Goal: Task Accomplishment & Management: Manage account settings

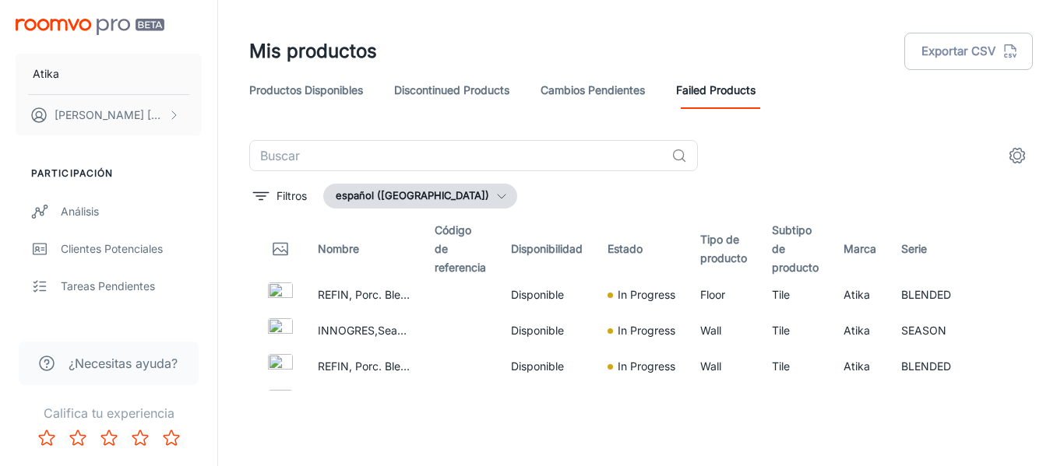
click at [121, 26] on img "scrollable content" at bounding box center [90, 27] width 149 height 16
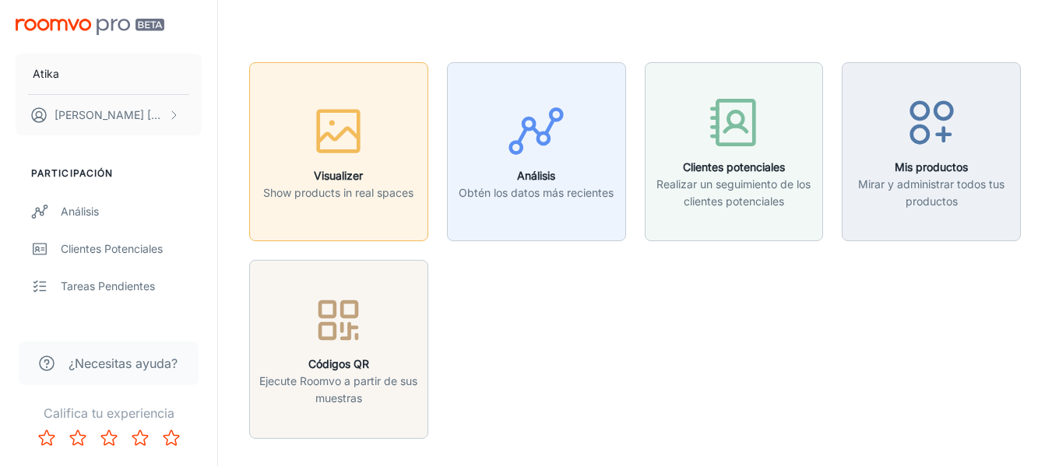
click at [362, 195] on p "Show products in real spaces" at bounding box center [338, 193] width 150 height 17
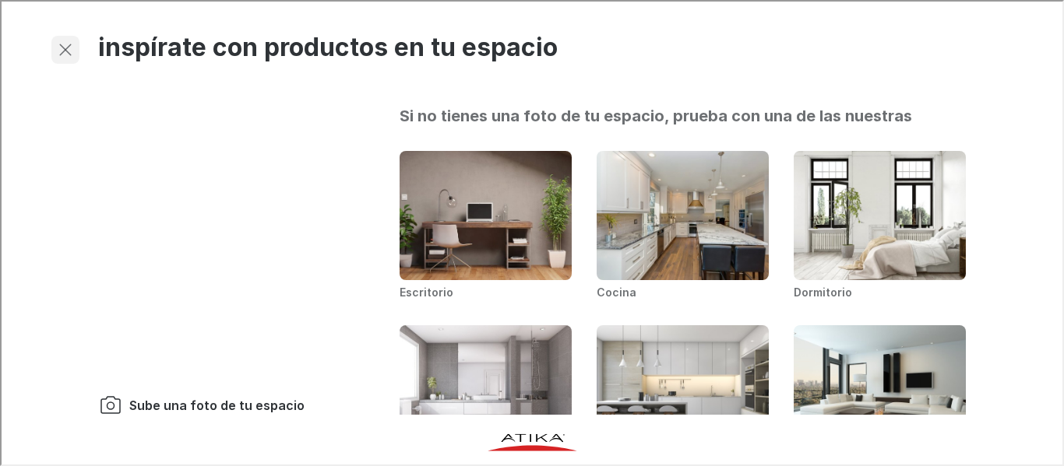
click at [64, 53] on icon "button" at bounding box center [63, 48] width 19 height 19
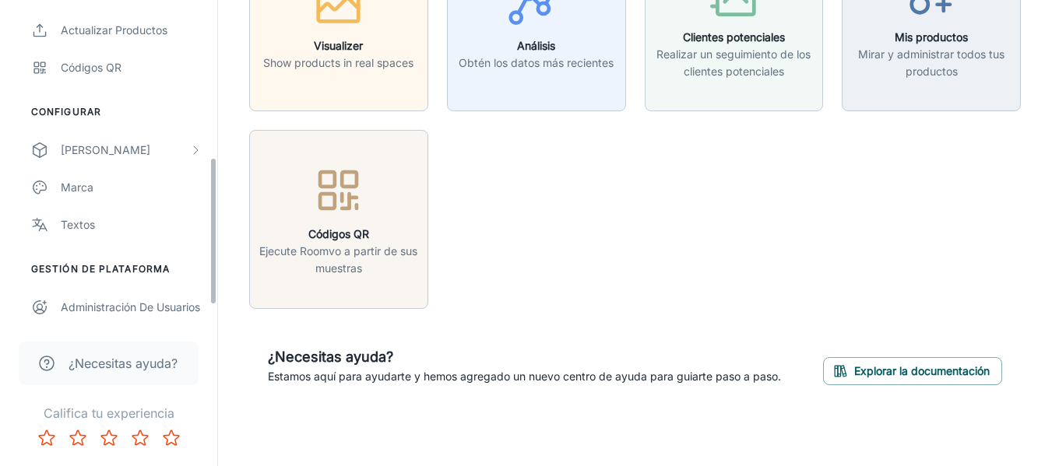
scroll to position [379, 0]
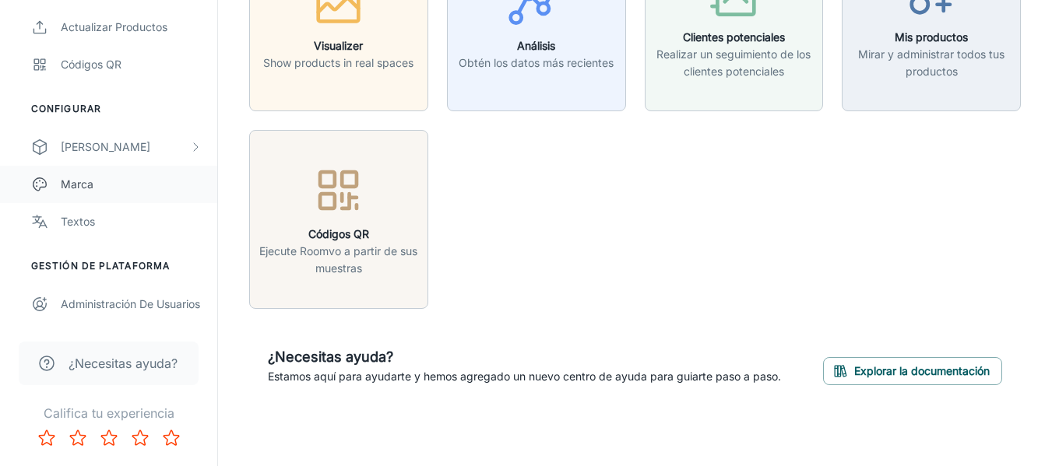
click at [79, 179] on div "Marca" at bounding box center [131, 184] width 141 height 17
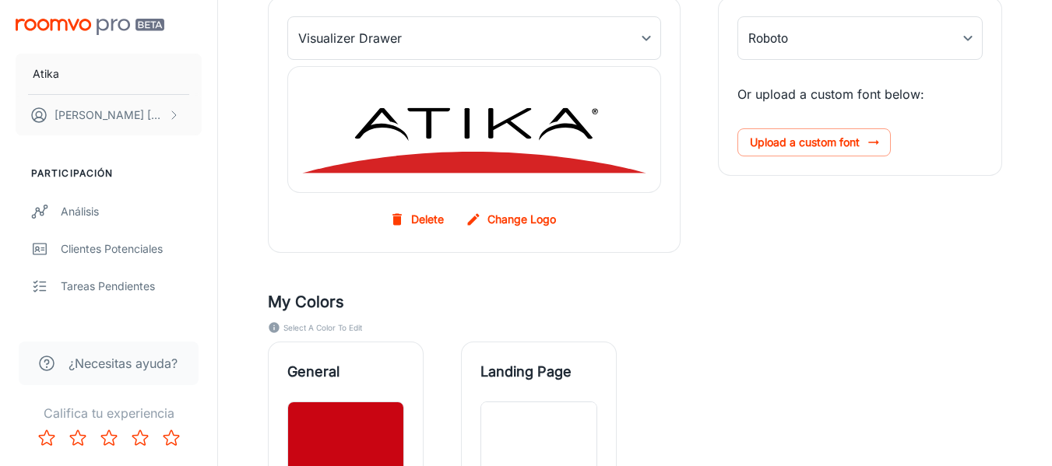
scroll to position [234, 0]
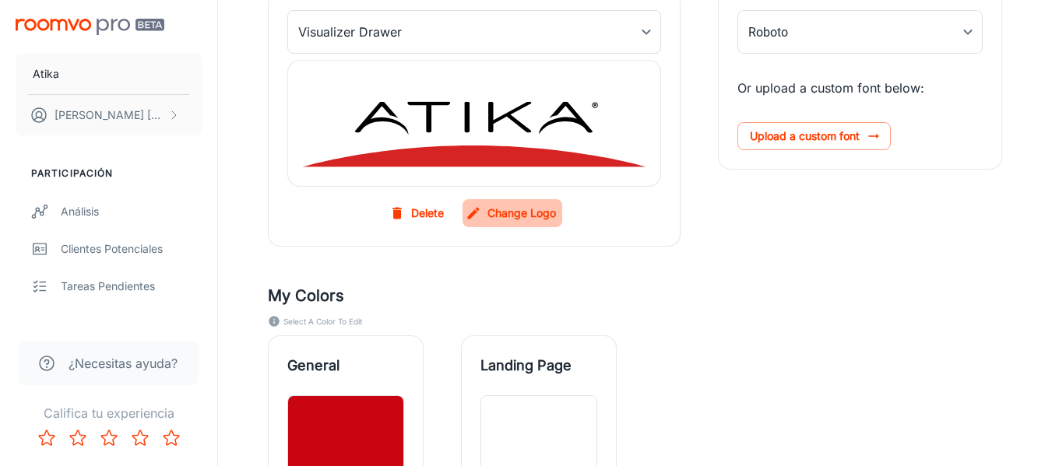
click at [501, 210] on label "Change Logo" at bounding box center [512, 213] width 100 height 28
click at [0, 0] on input "Change Logo" at bounding box center [0, 0] width 0 height 0
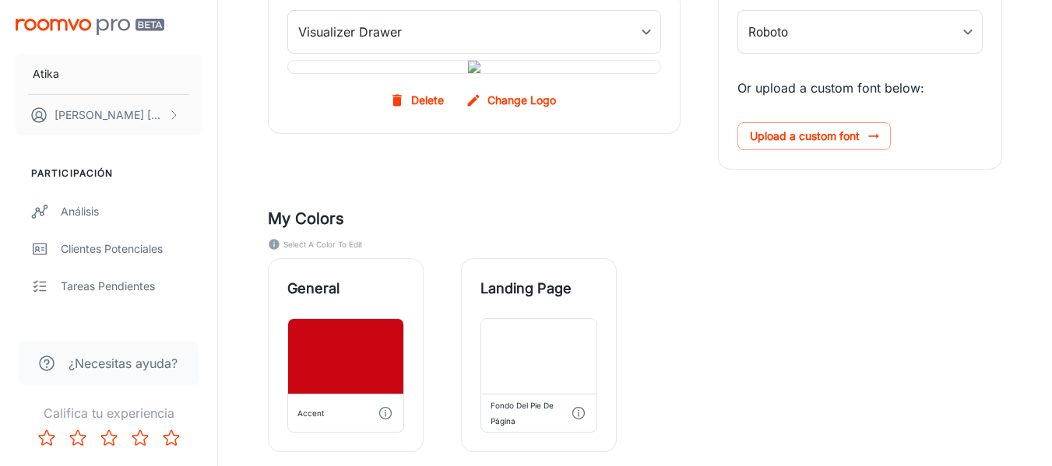
click at [786, 307] on div "My Colors Select a color to edit General Accent Landing Page Fondo del pie de p…" at bounding box center [616, 311] width 772 height 283
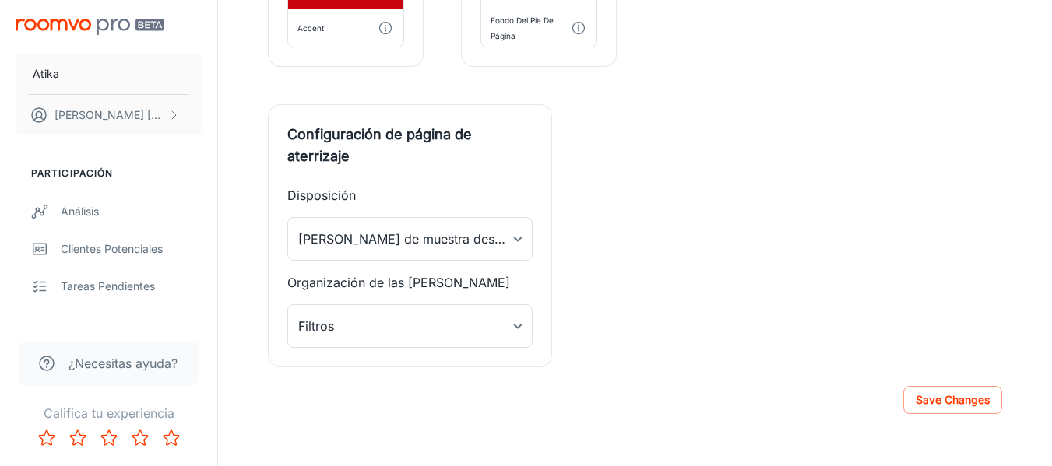
scroll to position [737, 0]
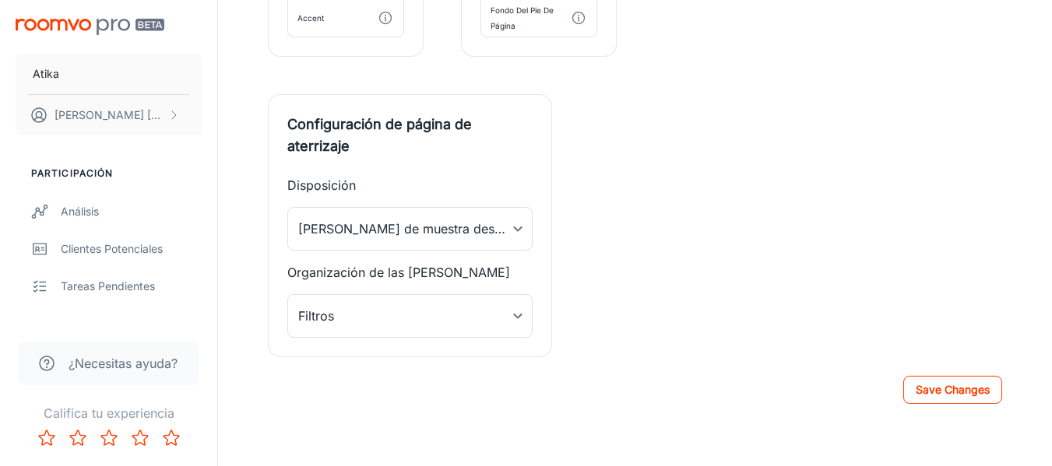
click at [951, 392] on button "Save Changes" at bounding box center [952, 390] width 99 height 28
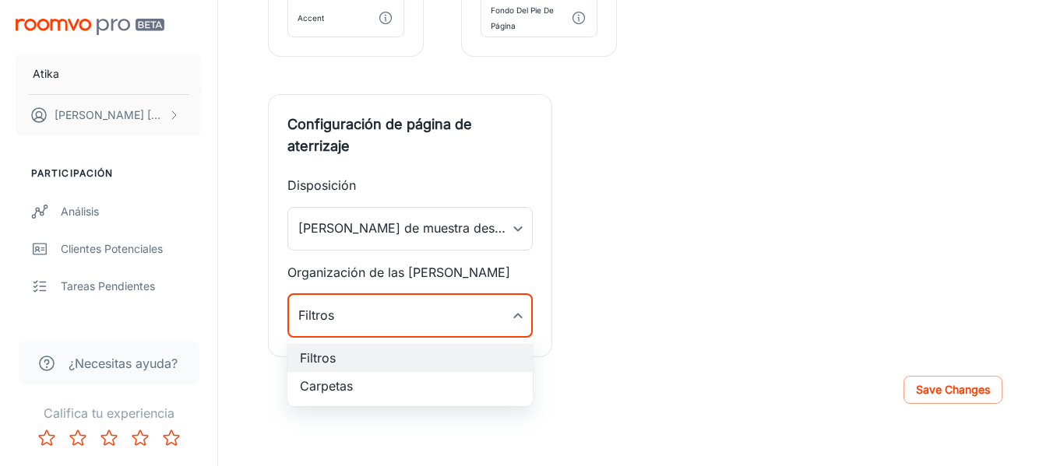
click at [497, 315] on div at bounding box center [532, 233] width 1064 height 466
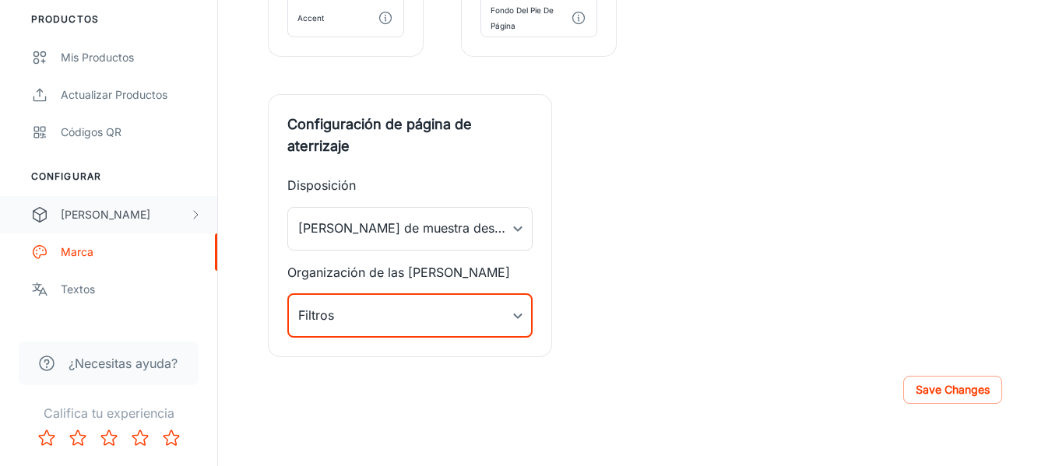
click at [72, 209] on div "[PERSON_NAME]" at bounding box center [125, 214] width 128 height 17
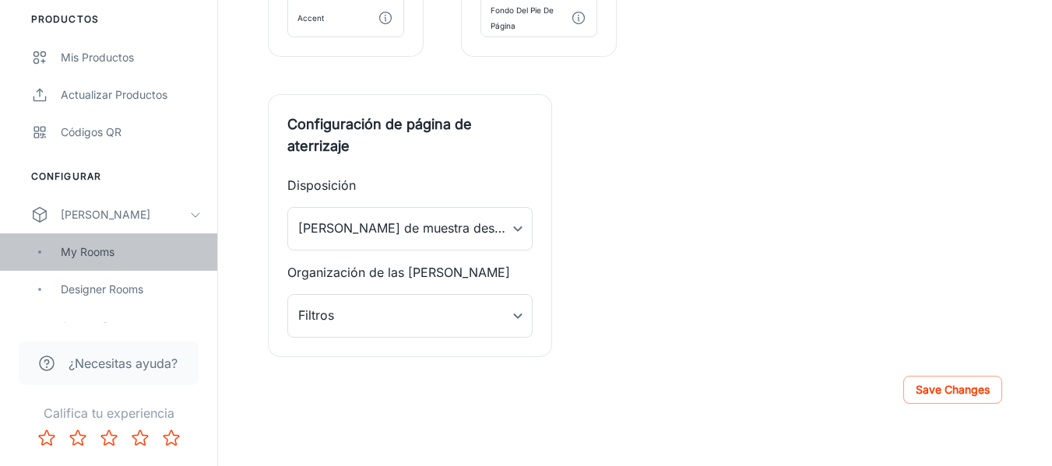
click at [72, 247] on div "My Rooms" at bounding box center [131, 252] width 141 height 17
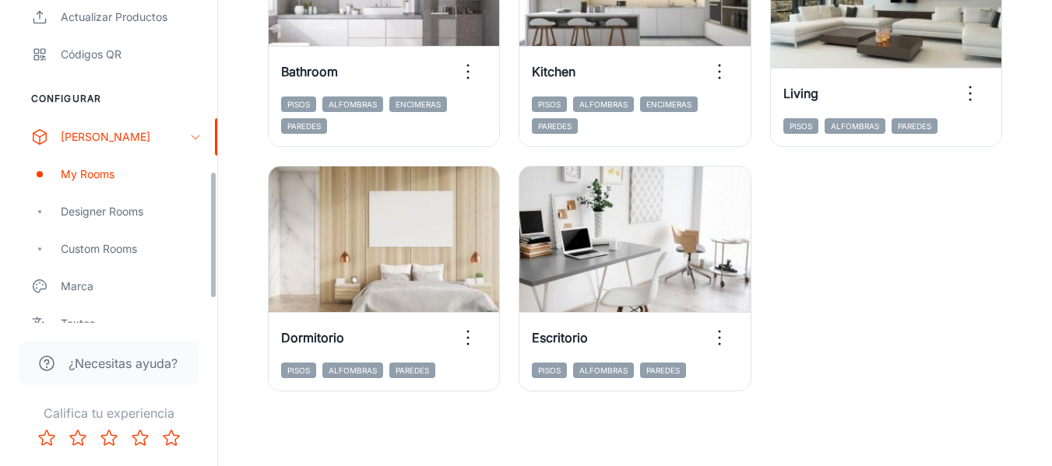
scroll to position [491, 0]
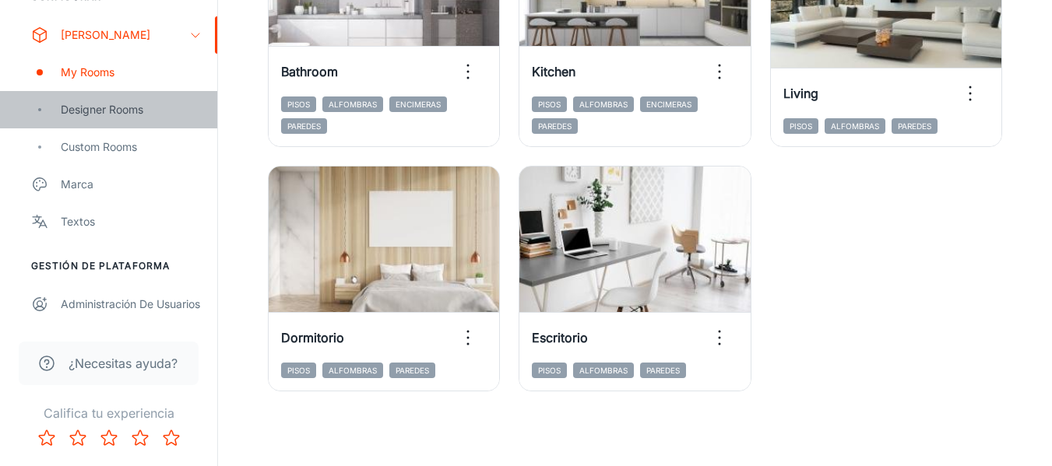
click at [97, 107] on div "Designer Rooms" at bounding box center [131, 109] width 141 height 17
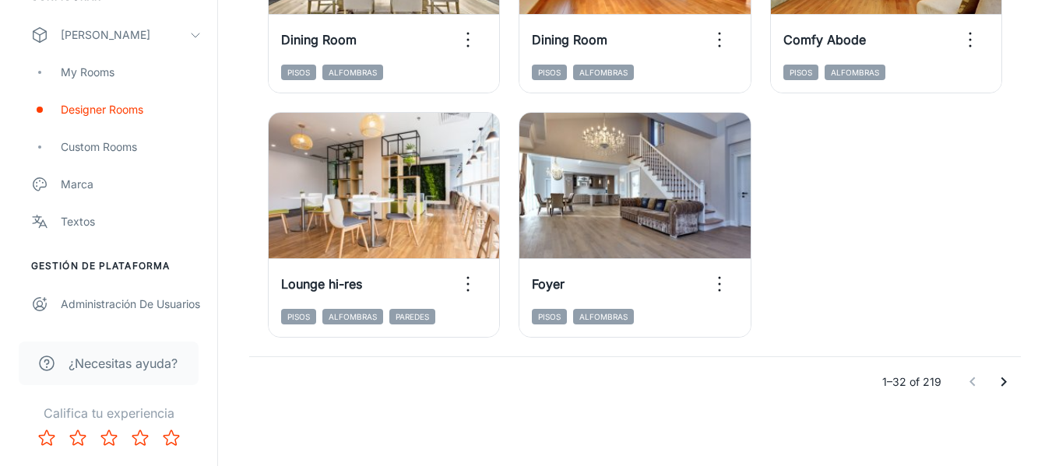
scroll to position [2583, 0]
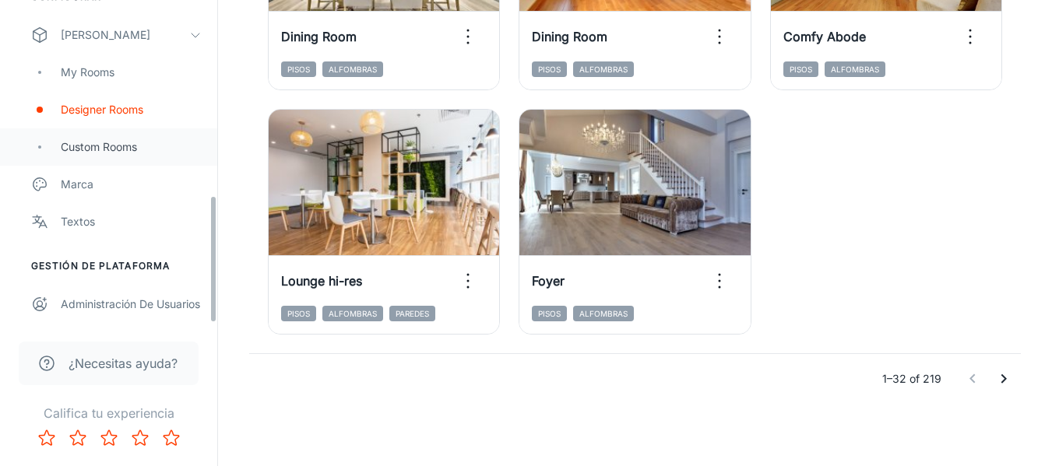
click at [125, 145] on div "Custom Rooms" at bounding box center [131, 147] width 141 height 17
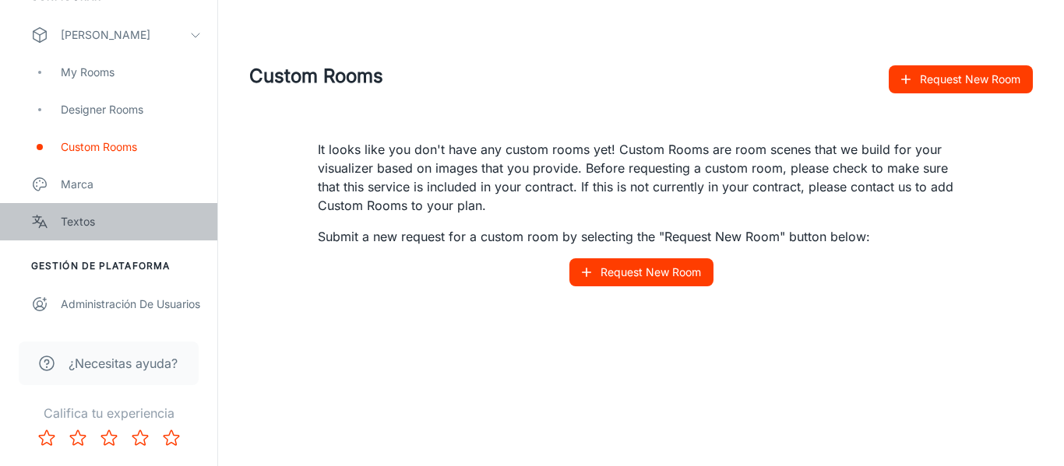
click at [74, 221] on div "Textos" at bounding box center [131, 221] width 141 height 17
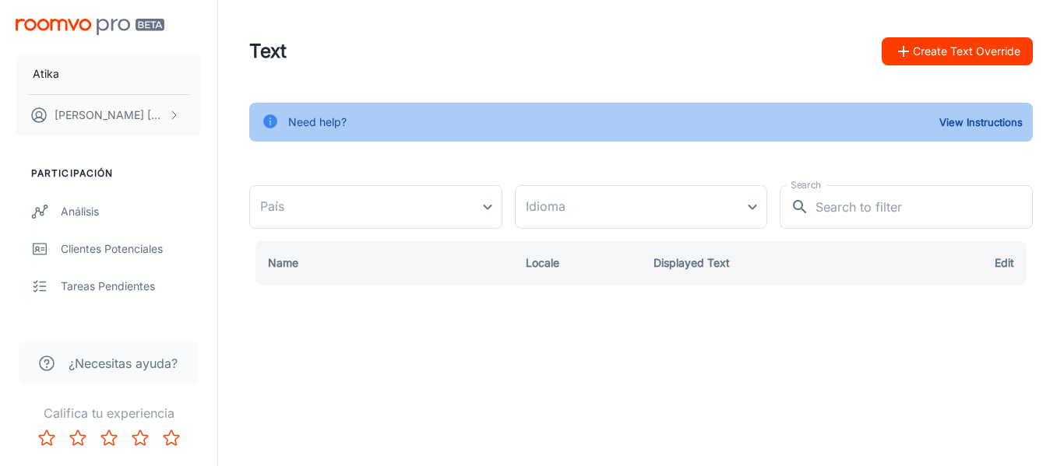
type input "[GEOGRAPHIC_DATA]"
type input "es-cl"
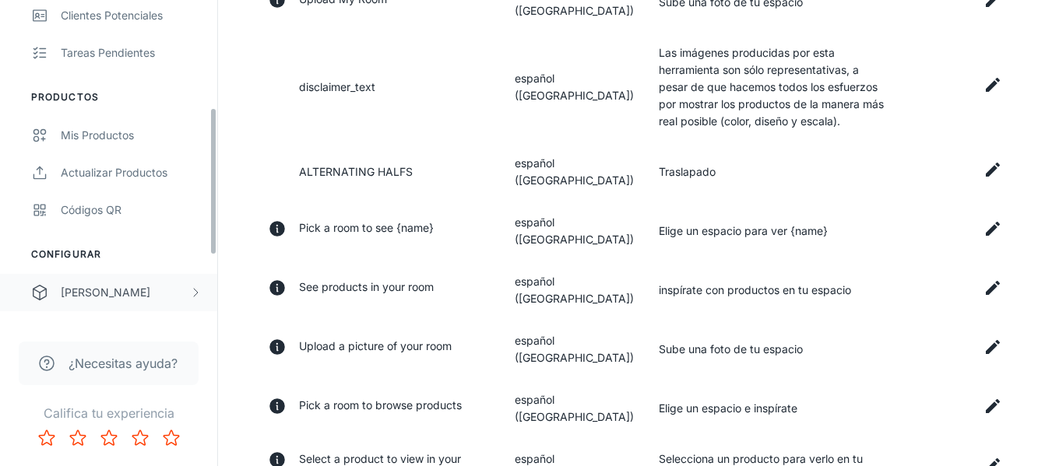
scroll to position [379, 0]
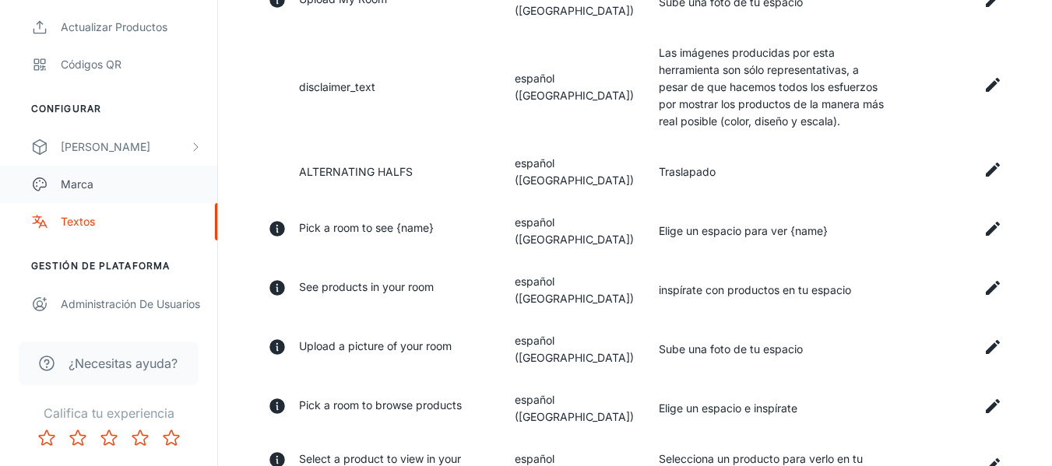
click at [110, 180] on div "Marca" at bounding box center [131, 184] width 141 height 17
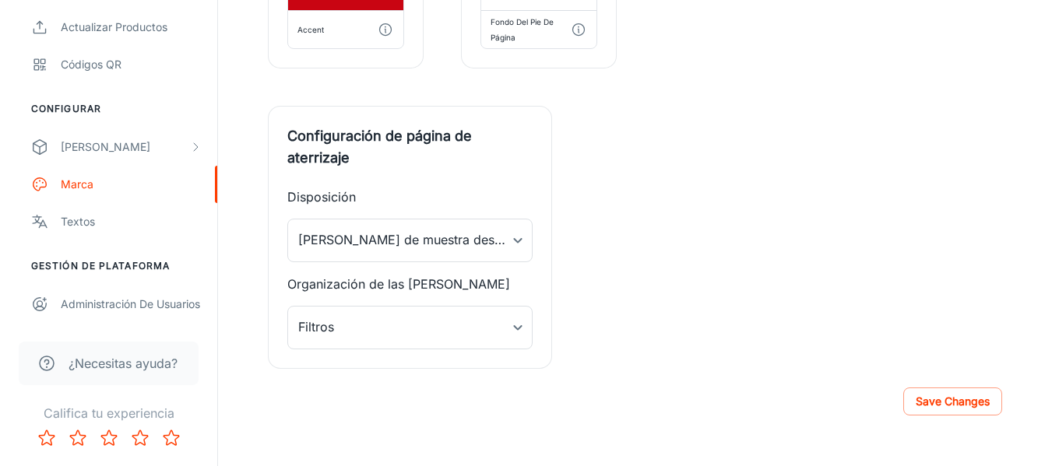
scroll to position [737, 0]
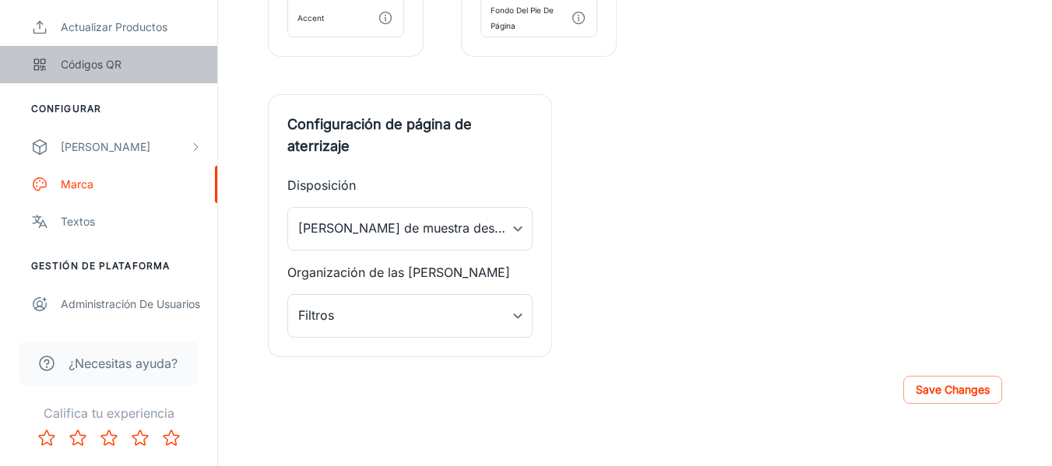
click at [95, 62] on div "Códigos QR" at bounding box center [131, 64] width 141 height 17
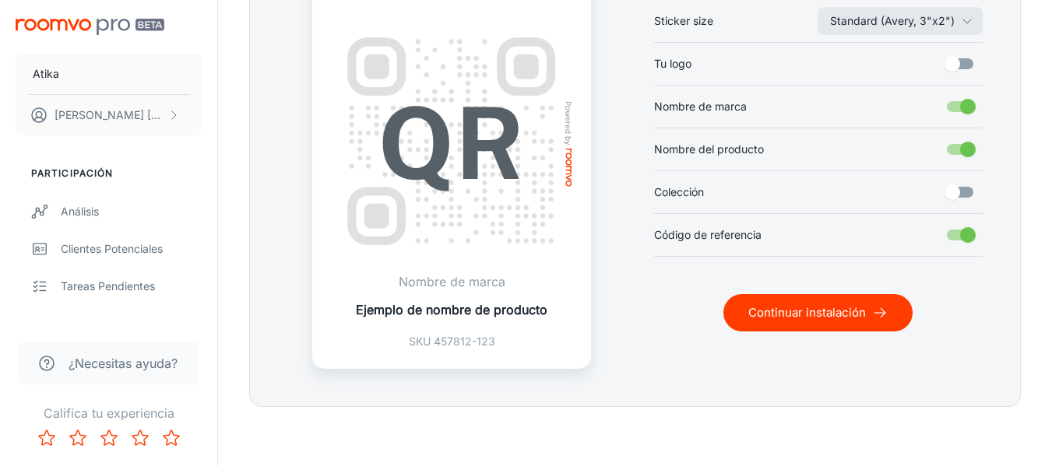
scroll to position [484, 0]
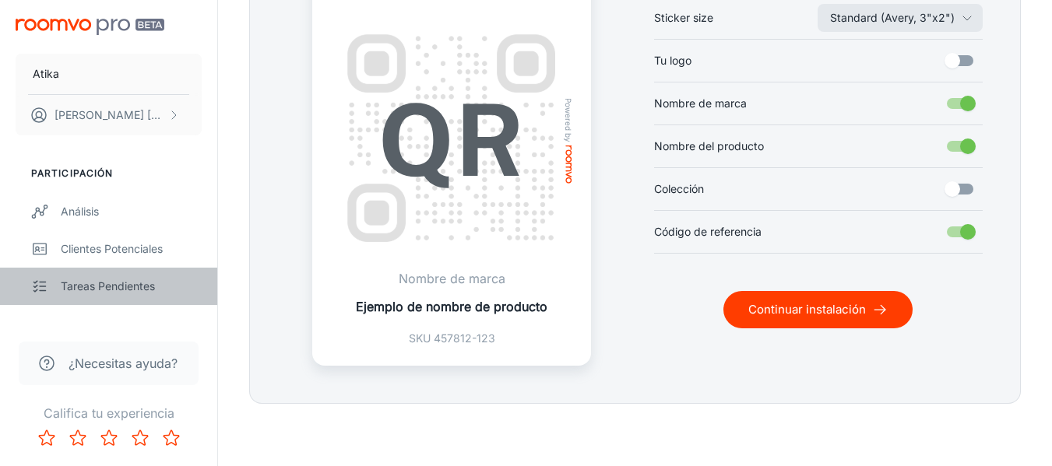
click at [107, 286] on div "Tareas pendientes" at bounding box center [131, 286] width 141 height 17
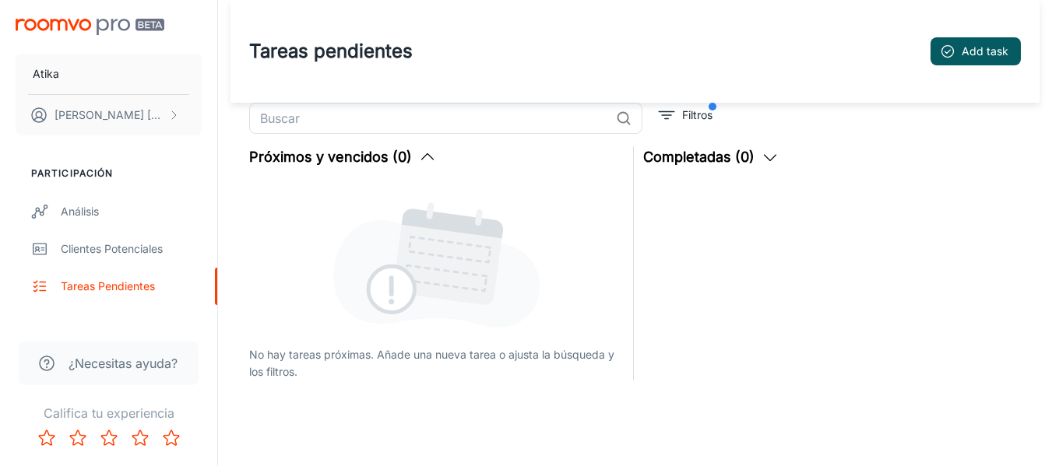
scroll to position [61, 0]
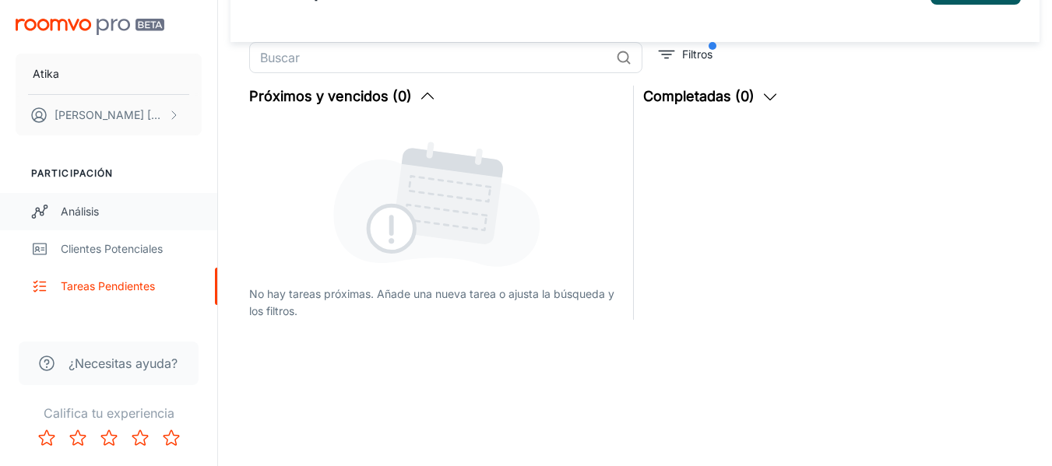
click at [103, 216] on div "Análisis" at bounding box center [131, 211] width 141 height 17
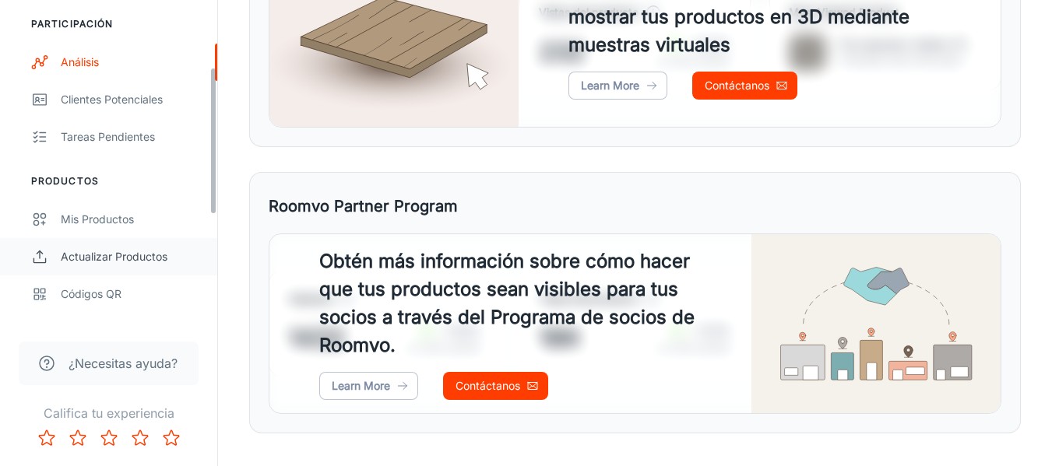
scroll to position [146, 0]
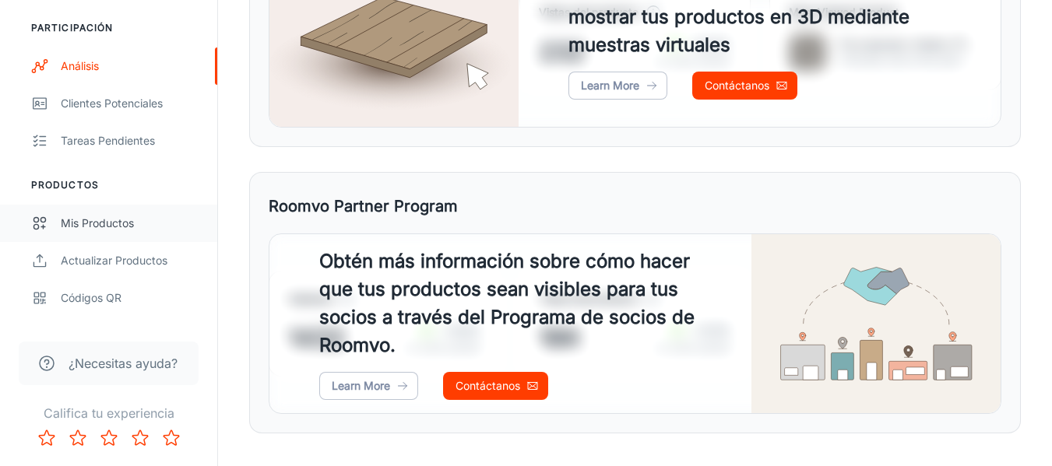
click at [100, 216] on div "Mis productos" at bounding box center [131, 223] width 141 height 17
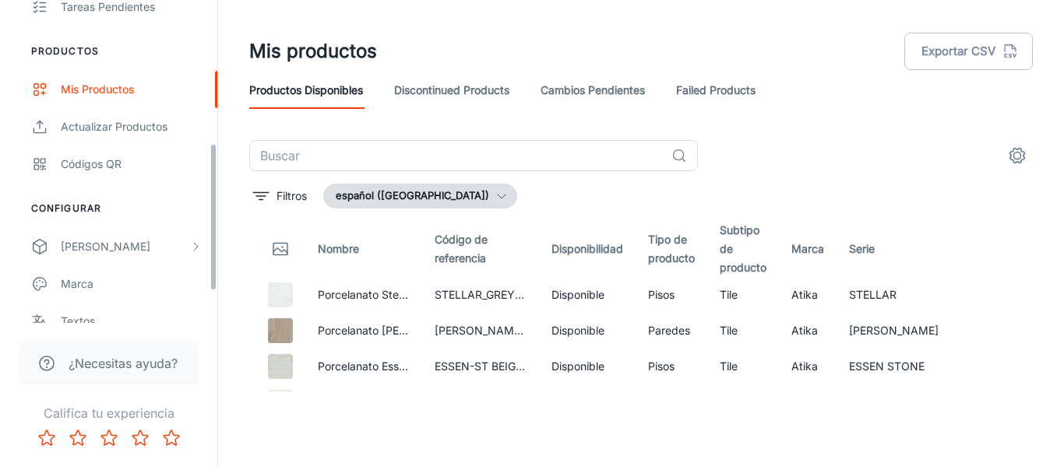
scroll to position [311, 0]
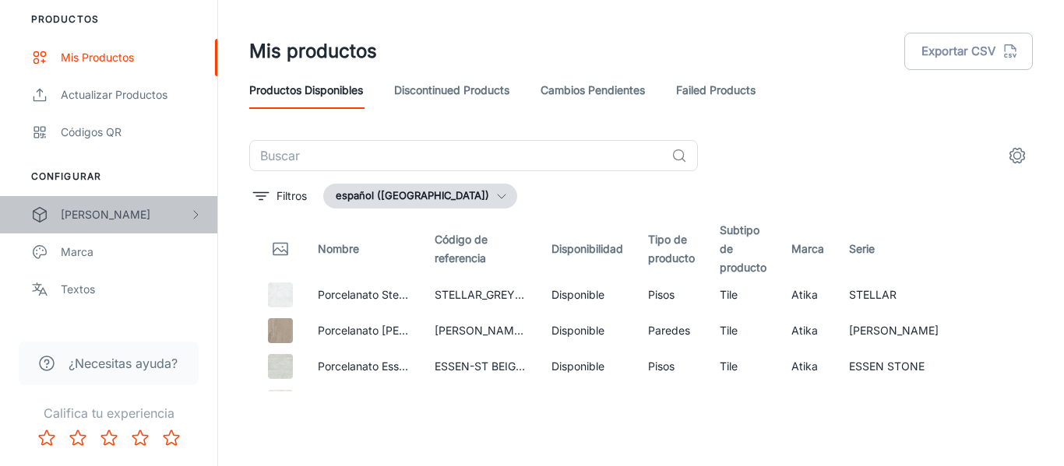
click at [87, 208] on div "[PERSON_NAME]" at bounding box center [125, 214] width 128 height 17
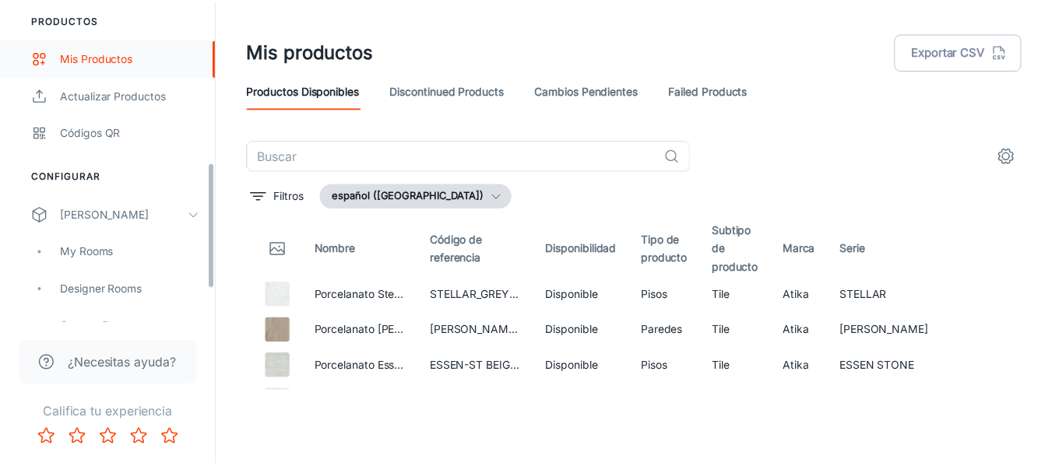
scroll to position [491, 0]
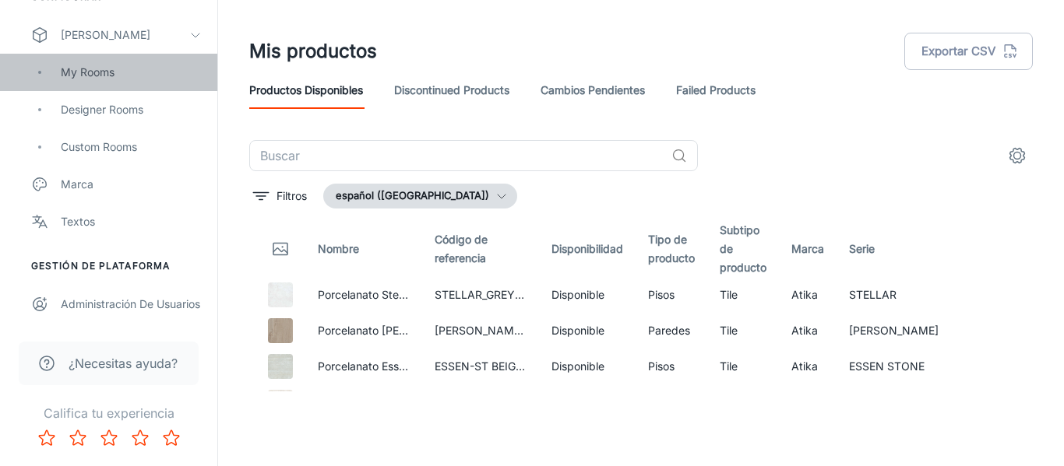
click at [97, 71] on div "My Rooms" at bounding box center [131, 72] width 141 height 17
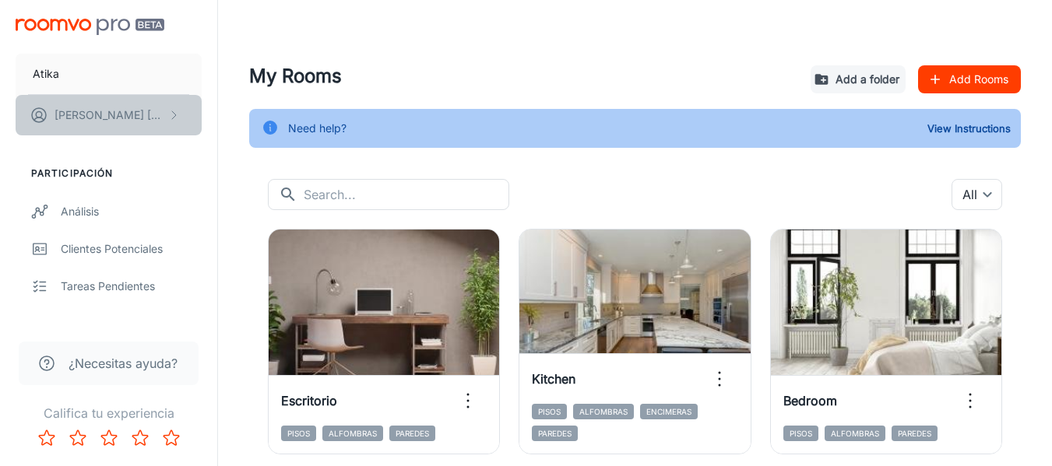
click at [133, 107] on button "[PERSON_NAME] [PERSON_NAME]" at bounding box center [109, 115] width 186 height 40
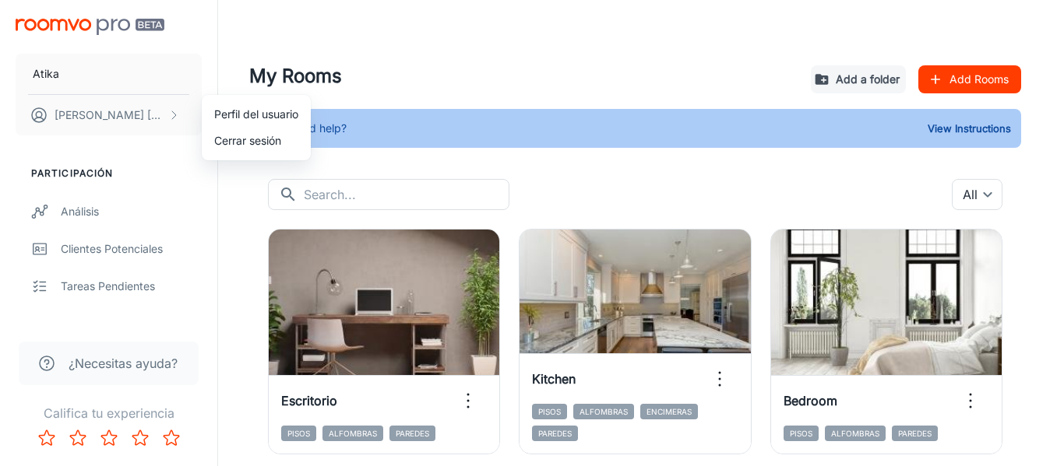
click at [399, 129] on div at bounding box center [532, 233] width 1064 height 466
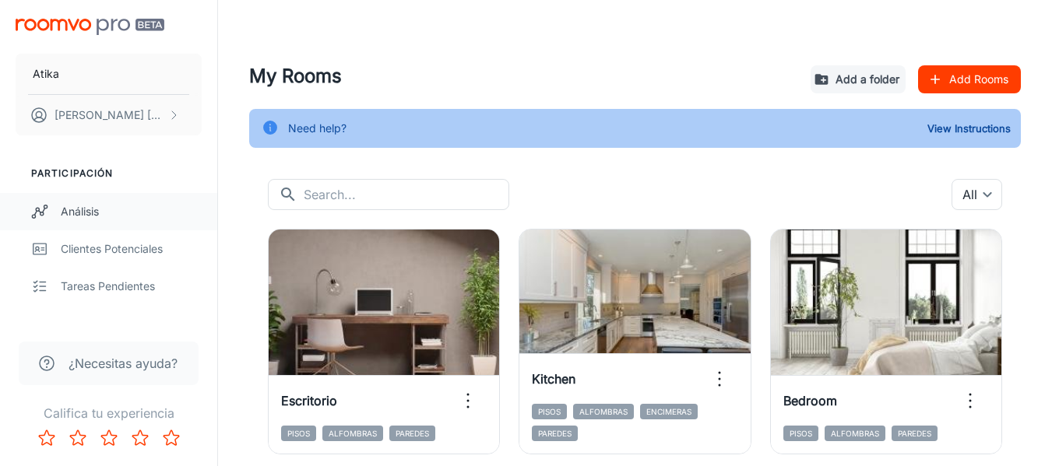
click at [101, 209] on div "Análisis" at bounding box center [131, 211] width 141 height 17
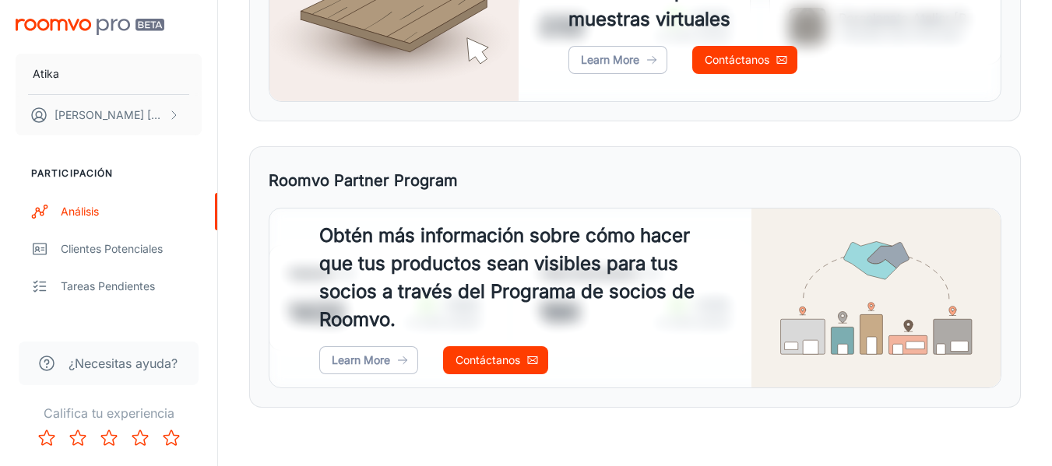
scroll to position [964, 0]
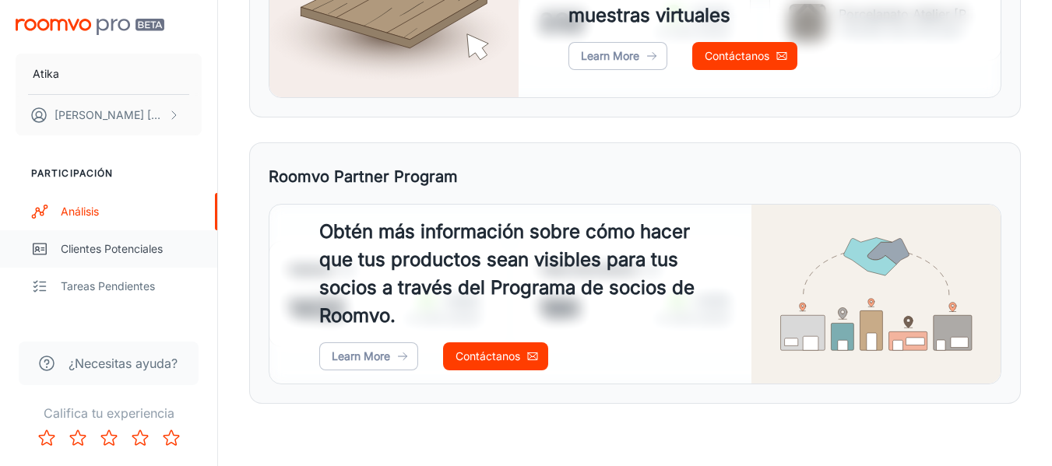
click at [84, 248] on div "Clientes potenciales" at bounding box center [131, 249] width 141 height 17
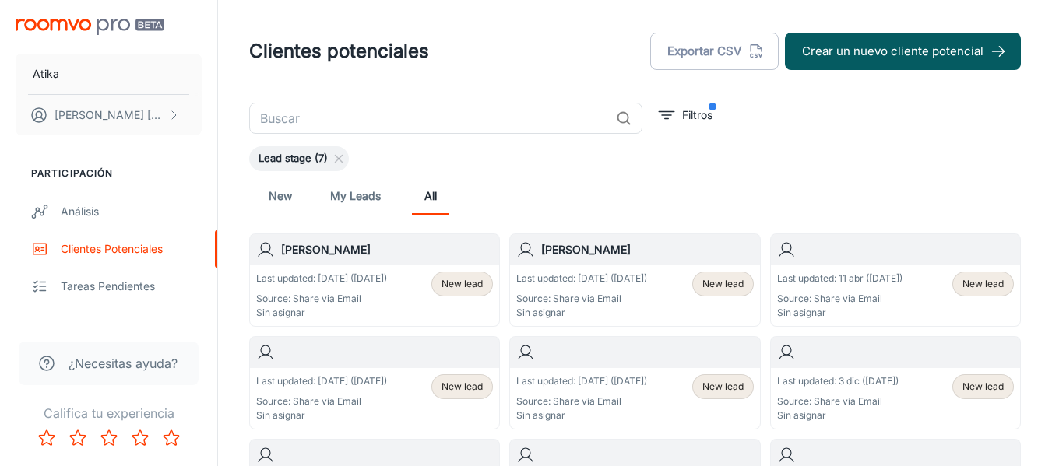
click at [331, 195] on link "My Leads" at bounding box center [355, 196] width 51 height 37
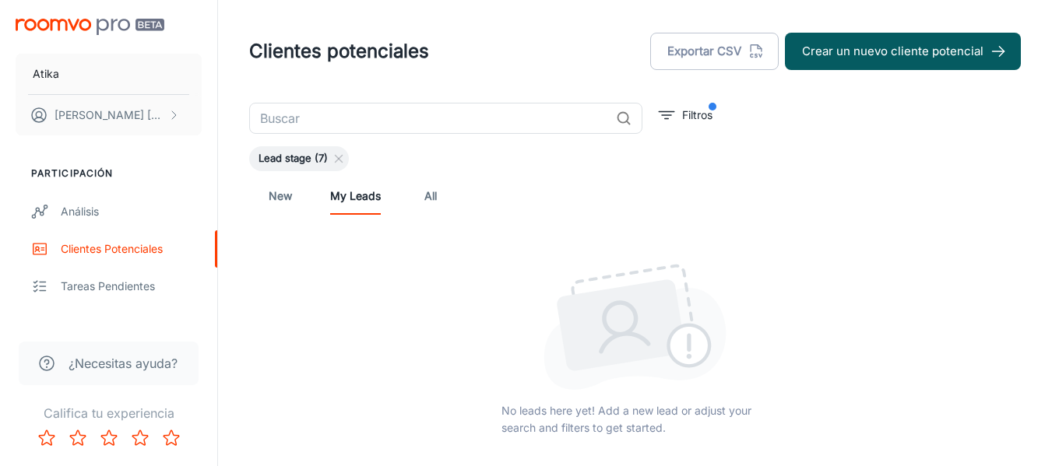
click at [289, 195] on link "New" at bounding box center [280, 196] width 37 height 37
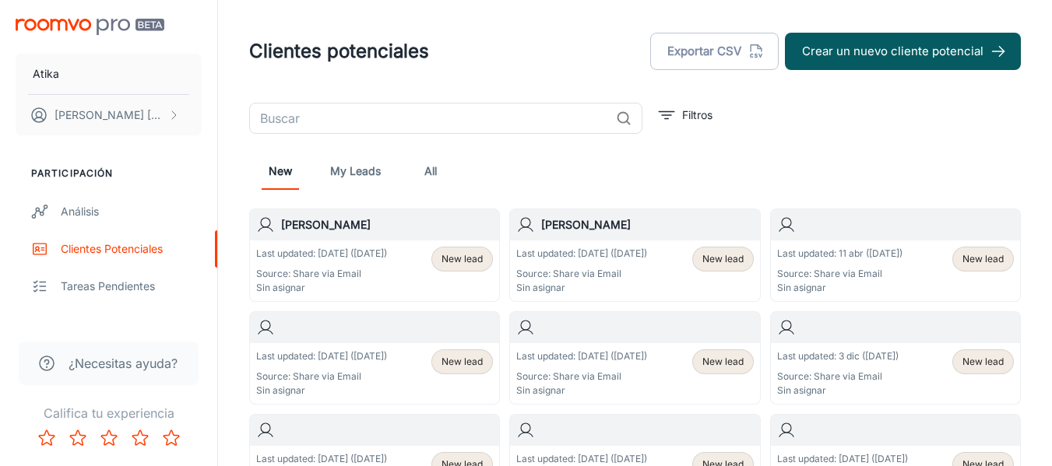
click at [339, 260] on p "Last updated: [DATE] ([DATE])" at bounding box center [321, 254] width 131 height 14
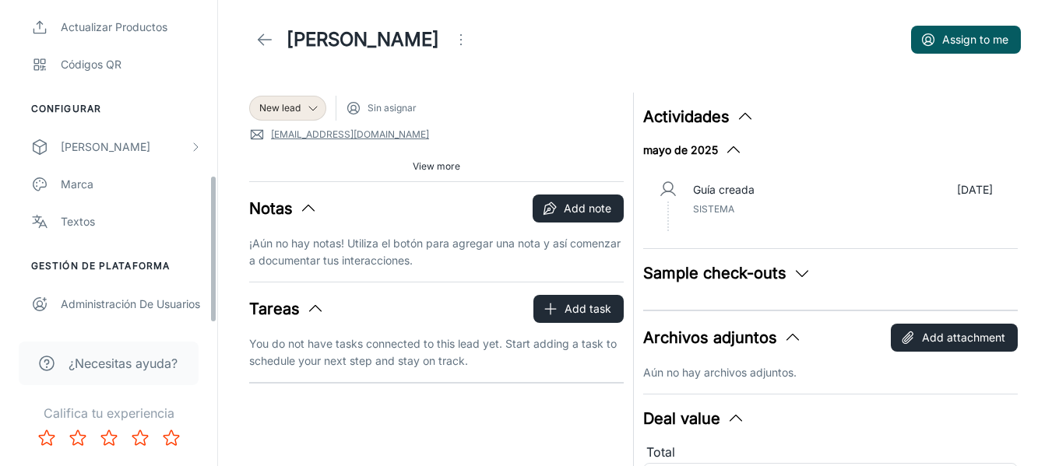
scroll to position [135, 0]
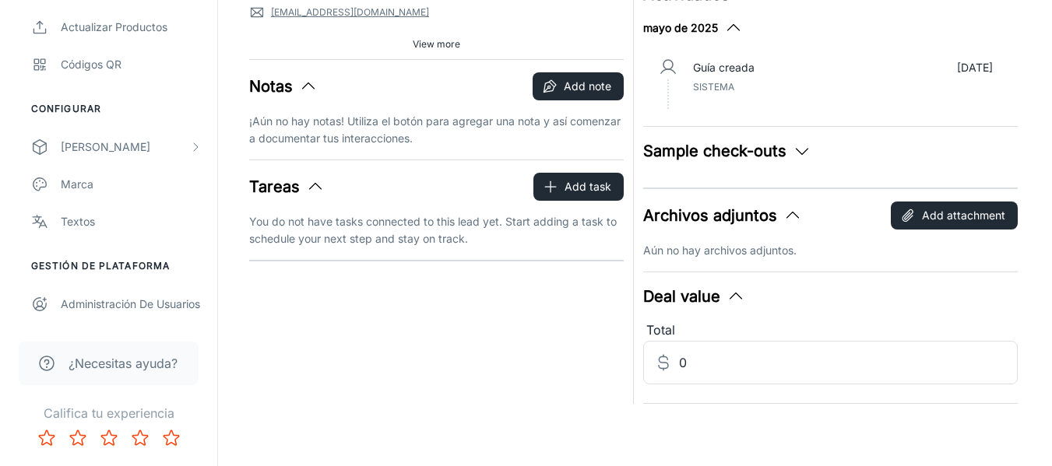
click at [132, 363] on span "¿Necesitas ayuda?" at bounding box center [123, 363] width 109 height 19
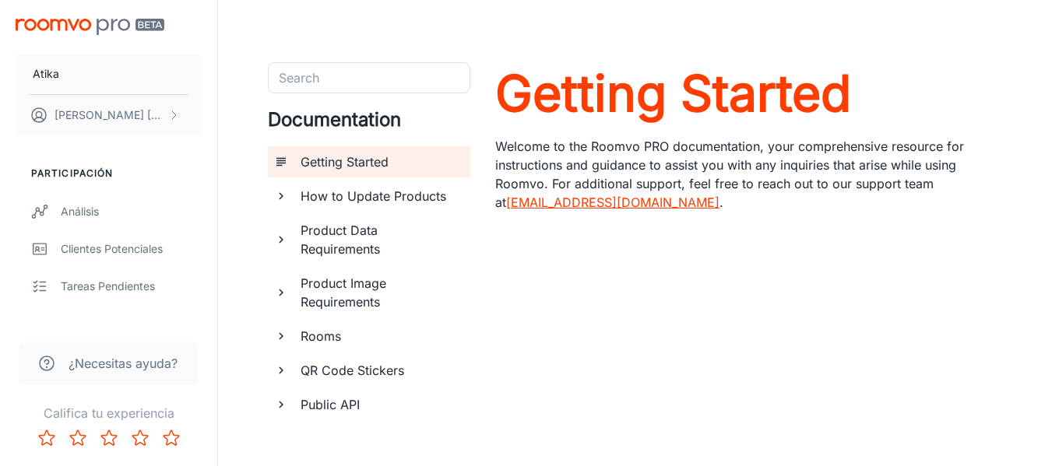
click at [311, 72] on div "Search Search" at bounding box center [369, 77] width 202 height 31
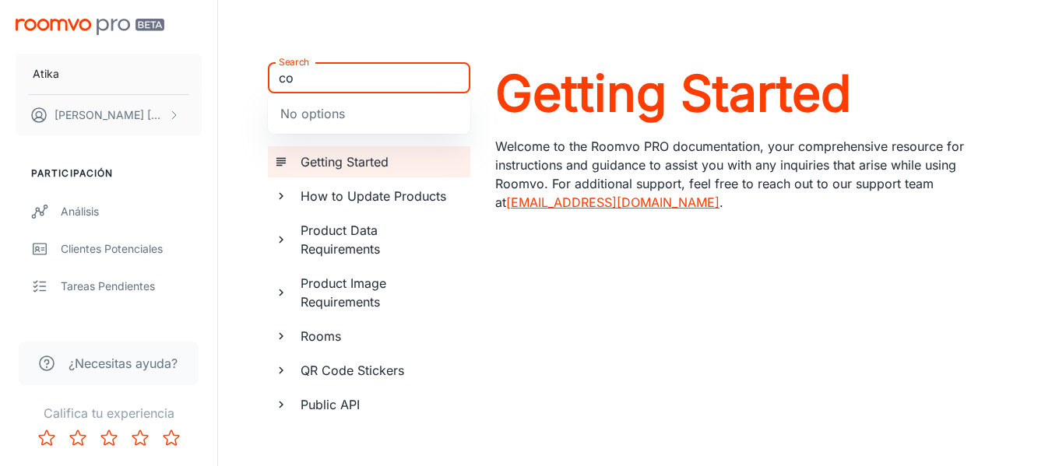
type input "c"
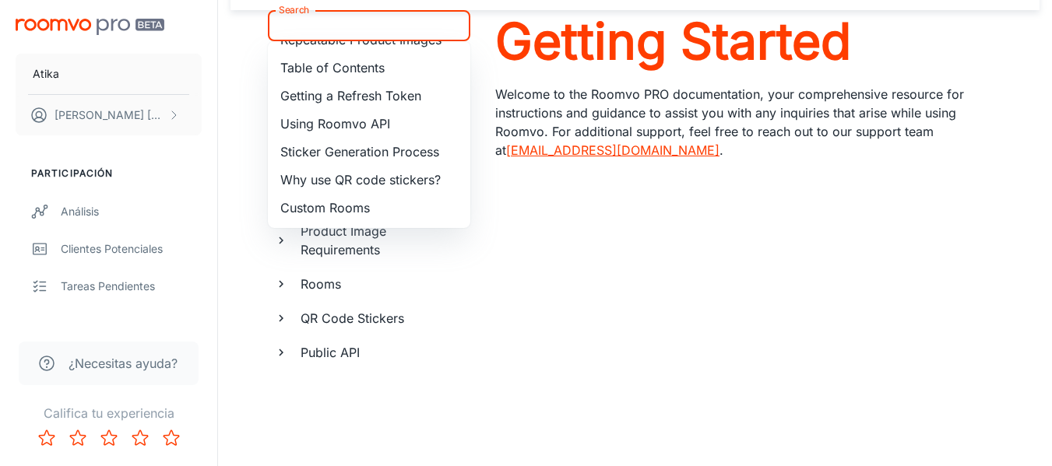
scroll to position [78, 0]
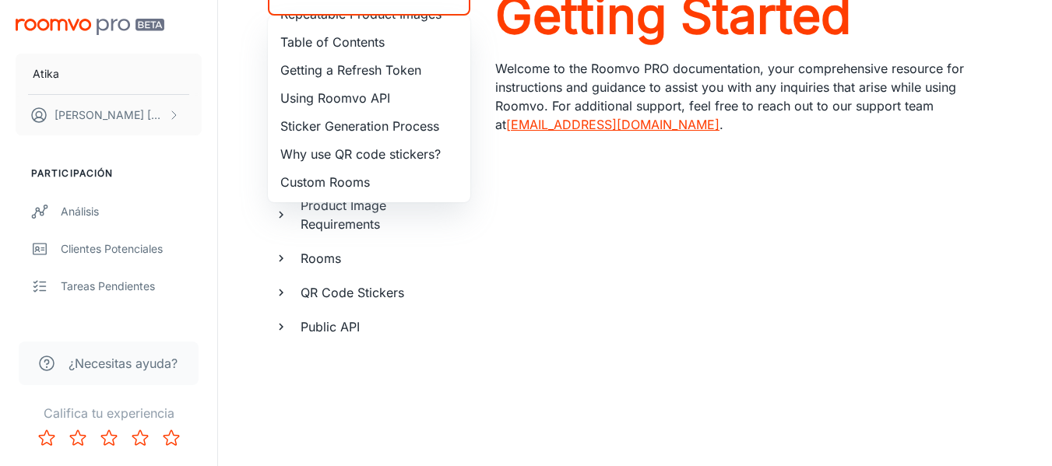
click at [426, 336] on div "Public API" at bounding box center [379, 326] width 170 height 31
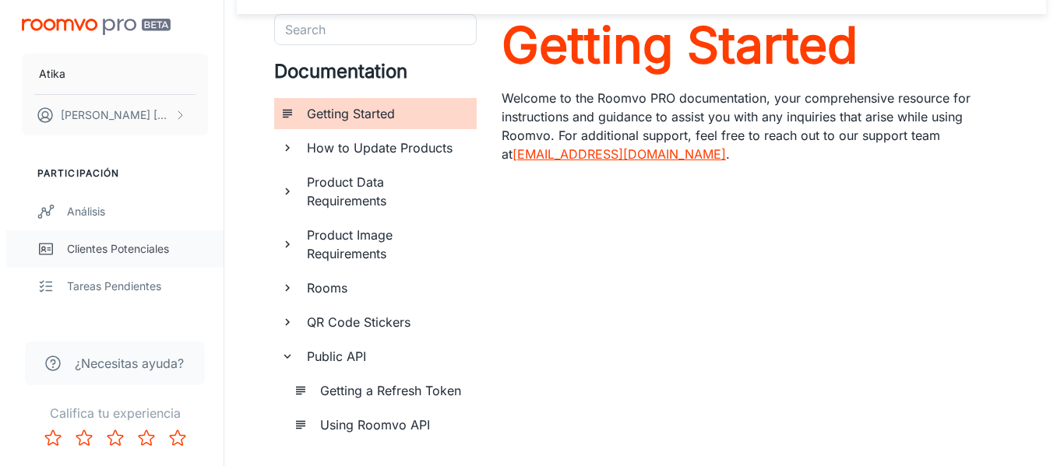
scroll to position [0, 0]
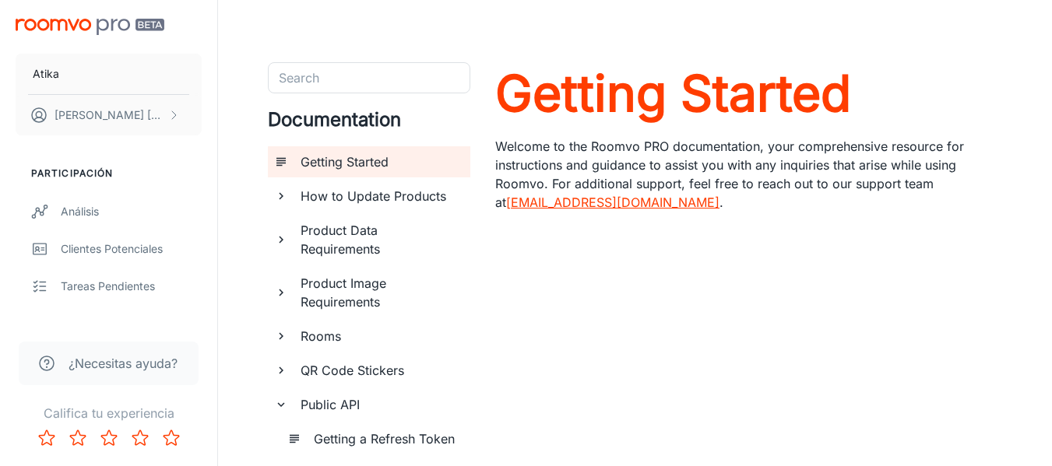
click at [74, 26] on img "scrollable content" at bounding box center [90, 27] width 149 height 16
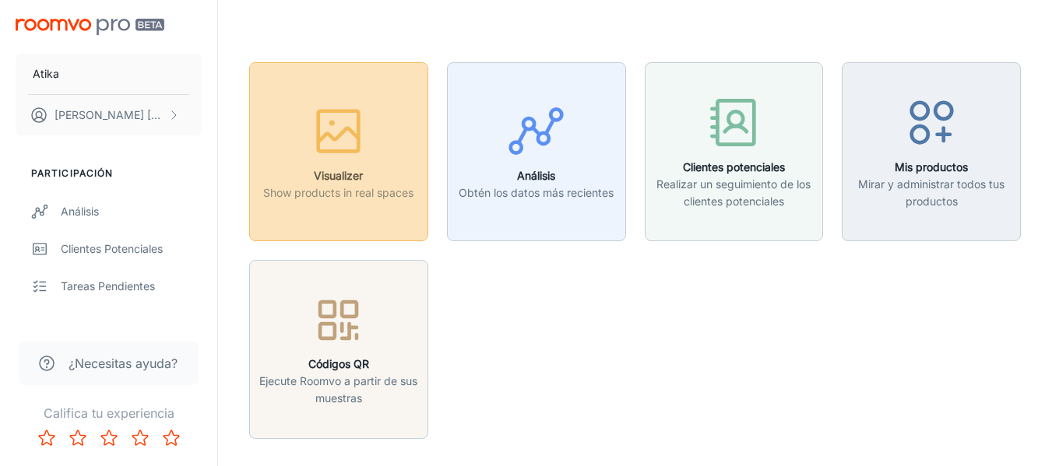
click at [323, 173] on h6 "Visualizer" at bounding box center [338, 175] width 150 height 17
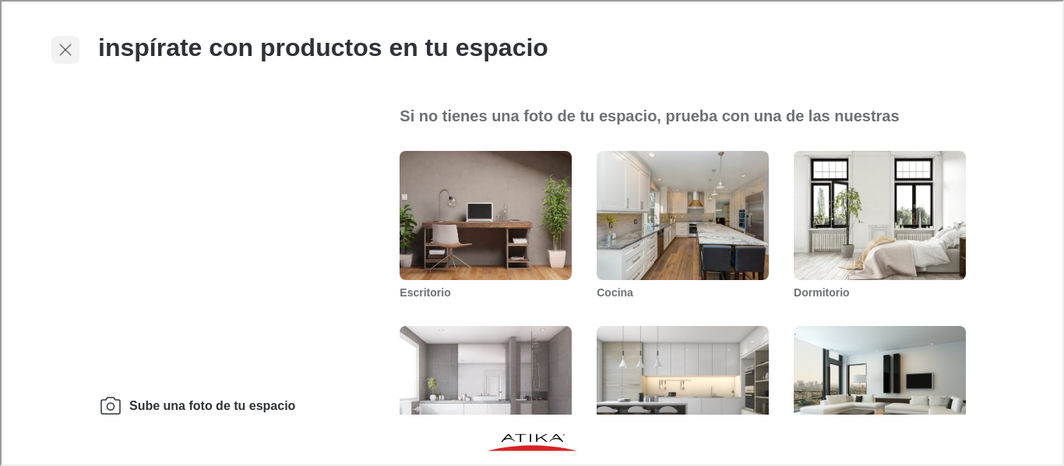
click at [65, 52] on icon "button" at bounding box center [63, 48] width 19 height 19
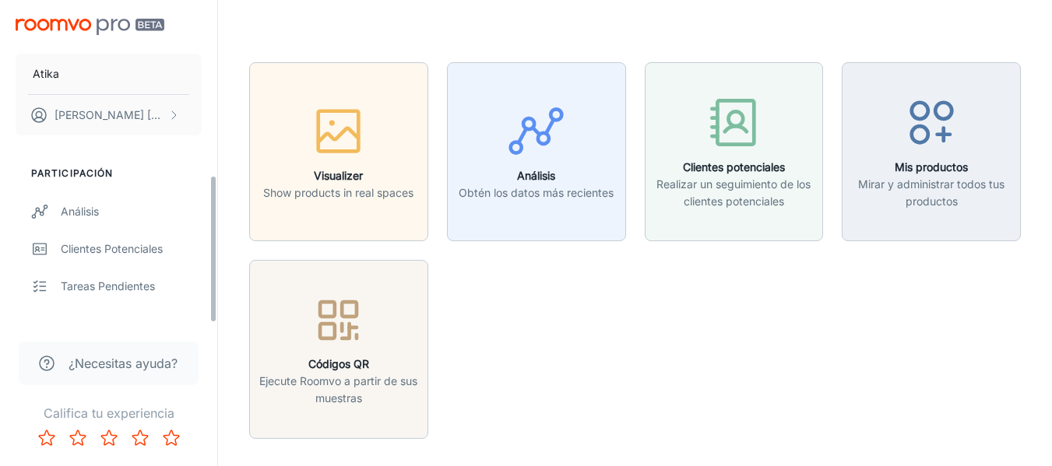
scroll to position [379, 0]
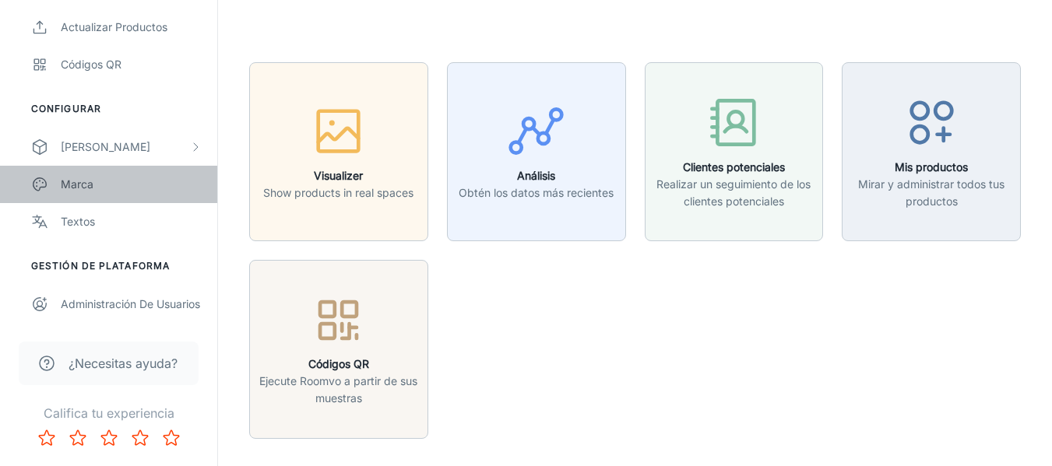
click at [72, 185] on div "Marca" at bounding box center [131, 184] width 141 height 17
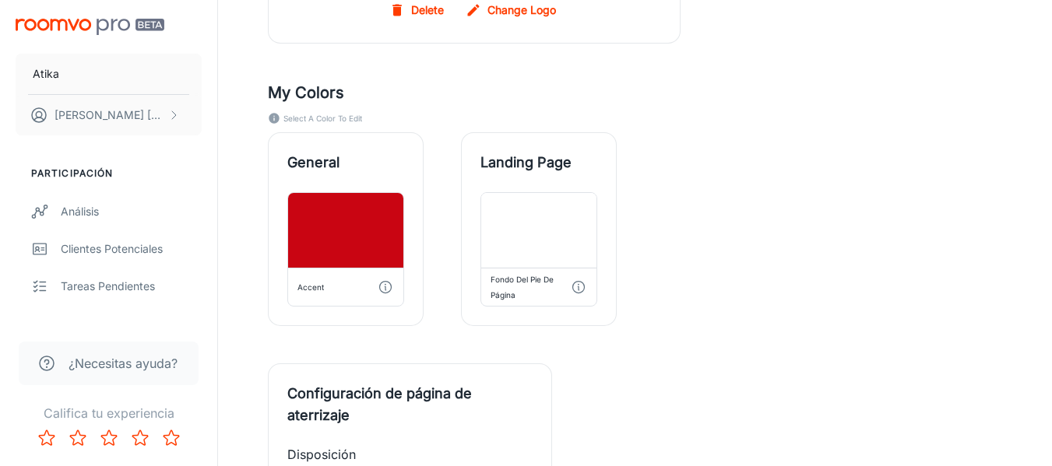
scroll to position [737, 0]
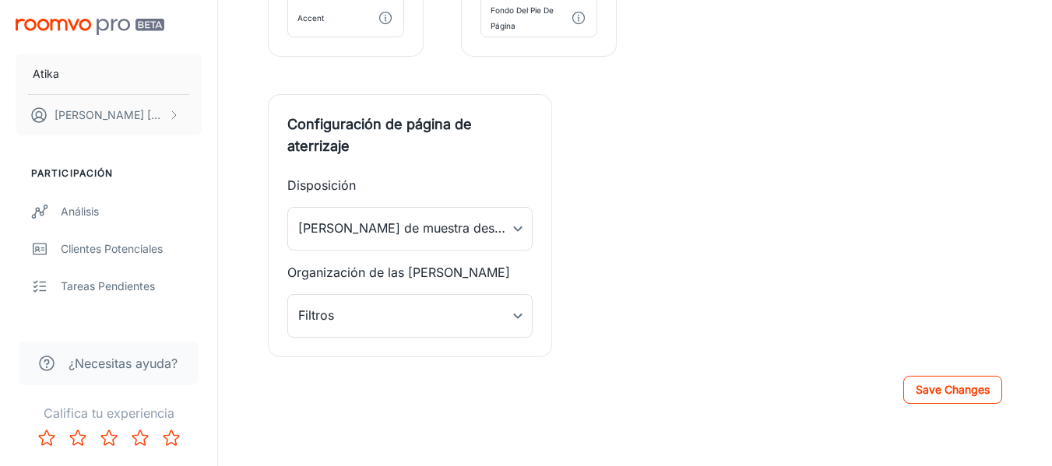
click at [935, 396] on button "Save Changes" at bounding box center [952, 390] width 99 height 28
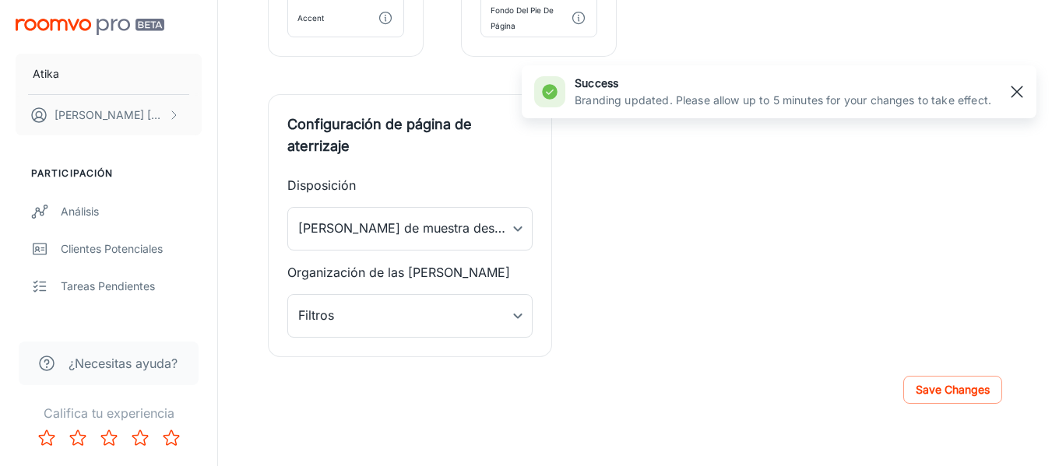
click at [1021, 98] on rect "button" at bounding box center [1016, 92] width 19 height 19
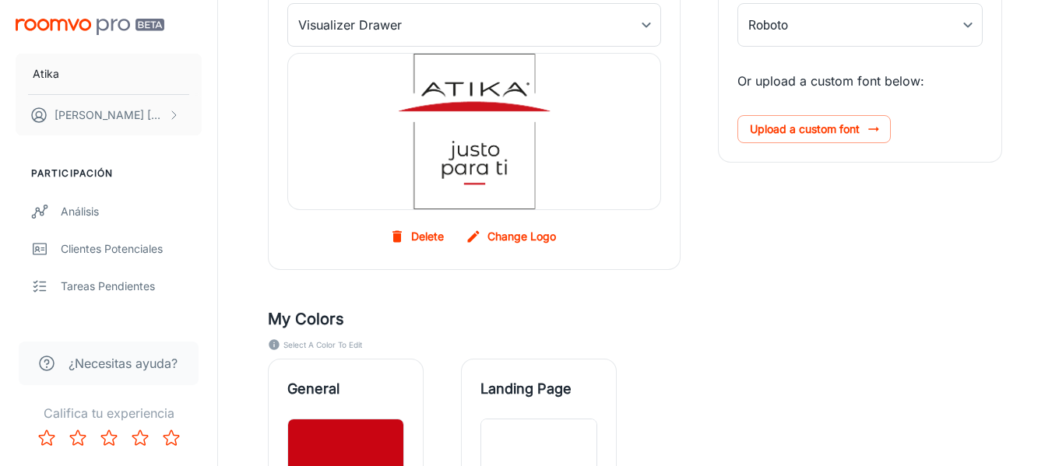
scroll to position [36, 0]
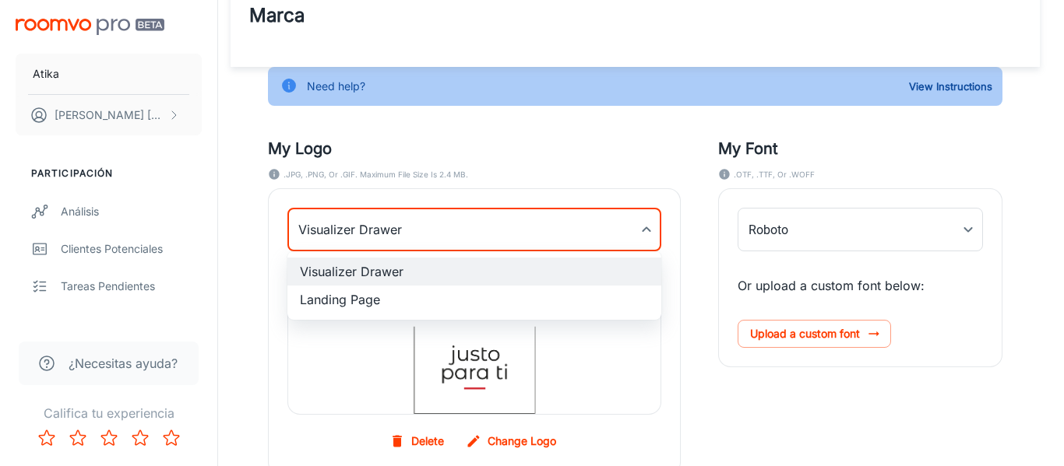
click at [515, 225] on body "Atika [PERSON_NAME] [PERSON_NAME] Participación Análisis Clientes potenciales T…" at bounding box center [532, 197] width 1064 height 466
click at [406, 304] on li "Landing Page" at bounding box center [474, 300] width 374 height 28
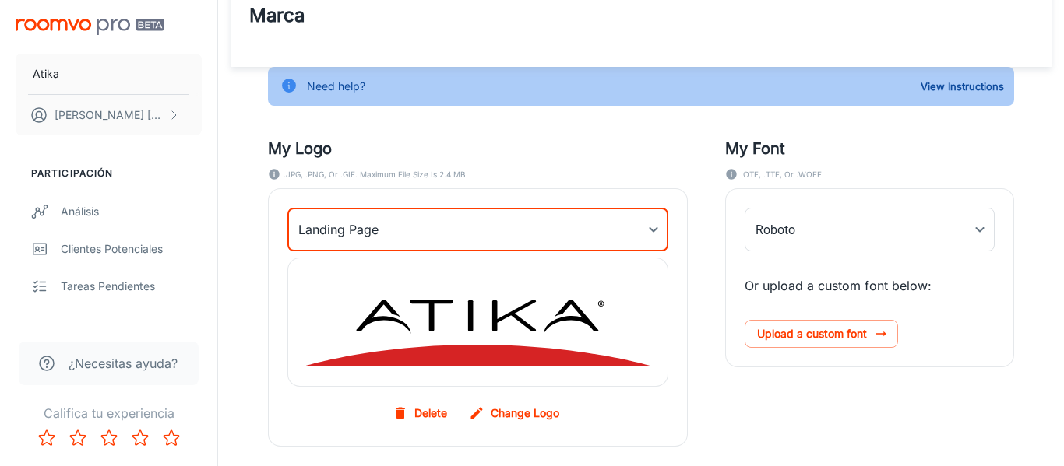
type input "myLandingPageLogoBackgroundImage"
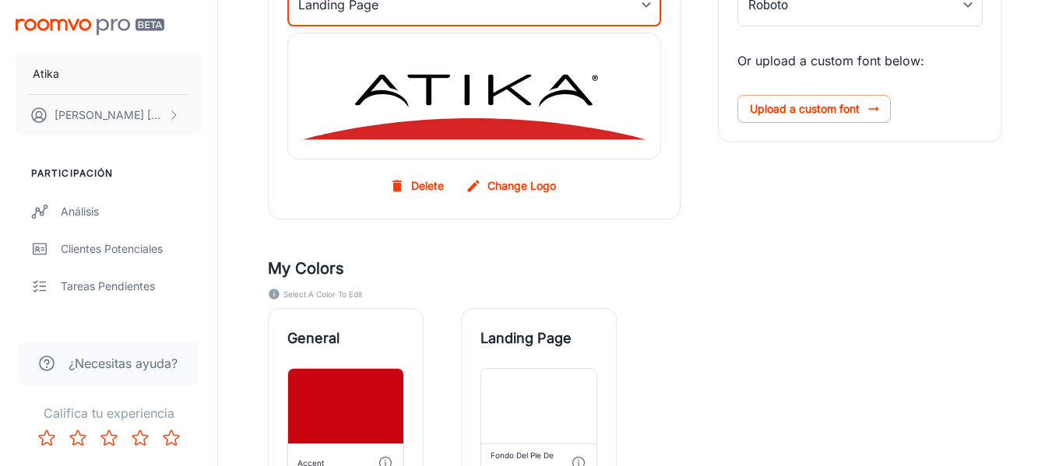
scroll to position [269, 0]
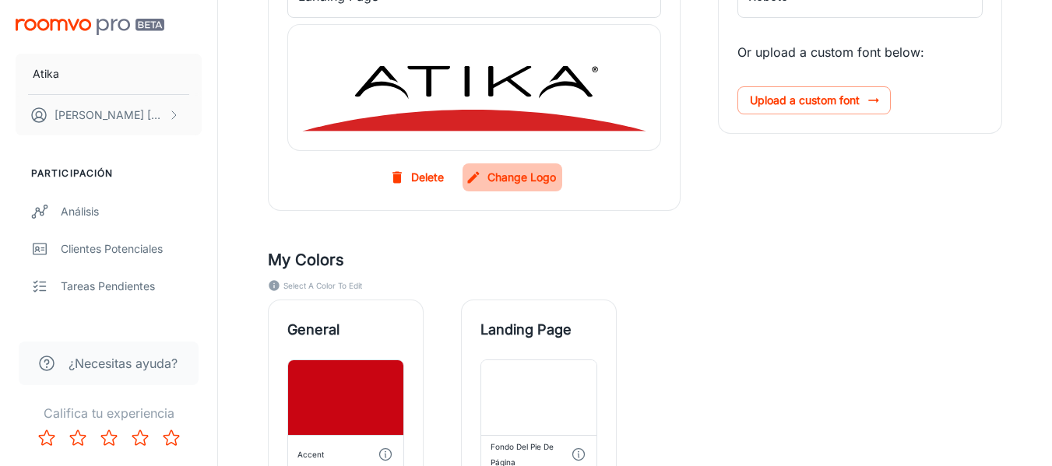
click at [529, 178] on label "Change Logo" at bounding box center [512, 177] width 100 height 28
click at [0, 0] on input "Change Logo" at bounding box center [0, 0] width 0 height 0
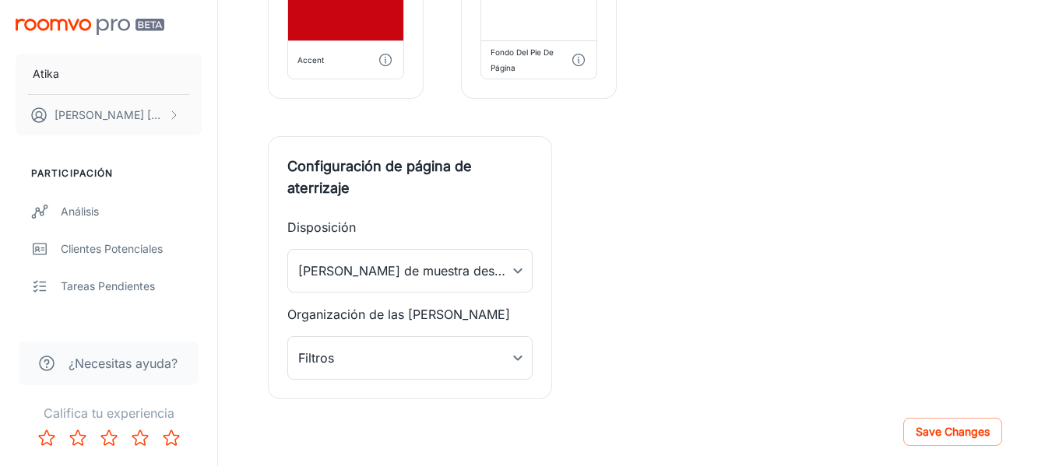
scroll to position [737, 0]
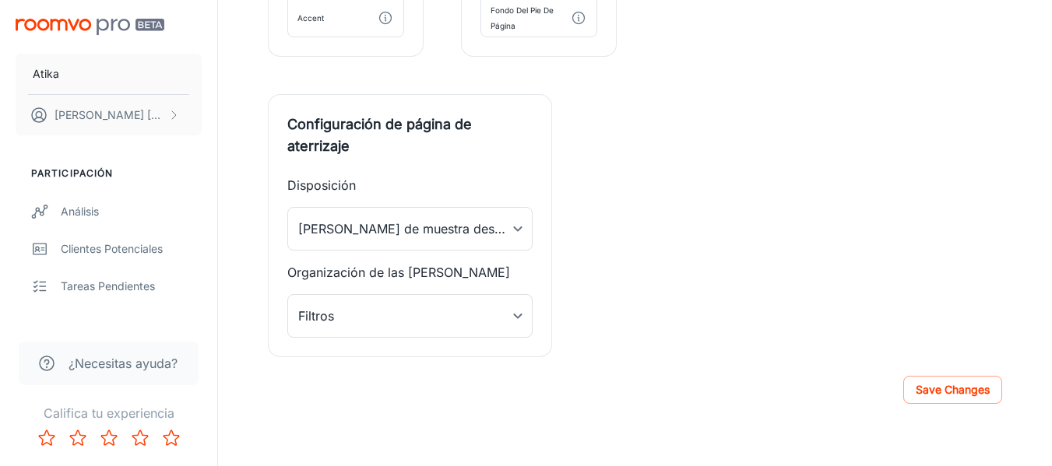
click at [937, 385] on button "Save Changes" at bounding box center [952, 390] width 99 height 28
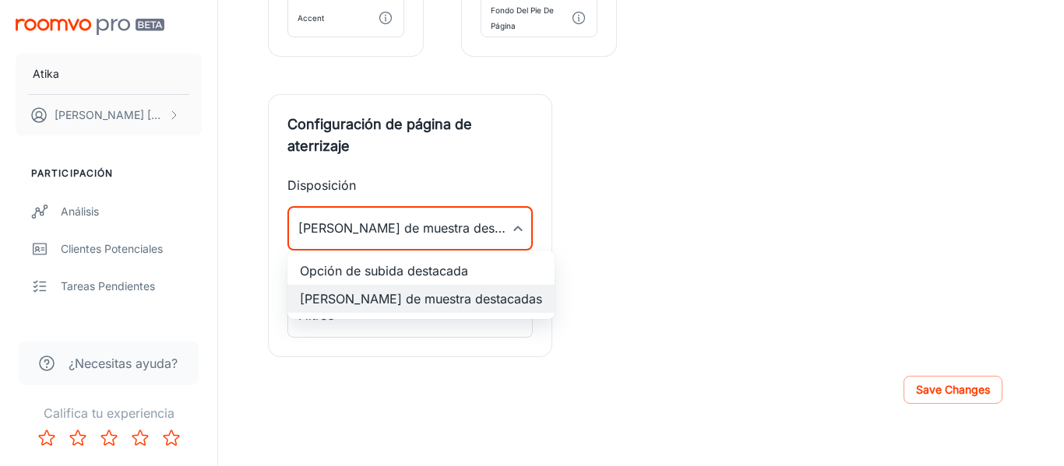
click at [453, 225] on div at bounding box center [532, 233] width 1064 height 466
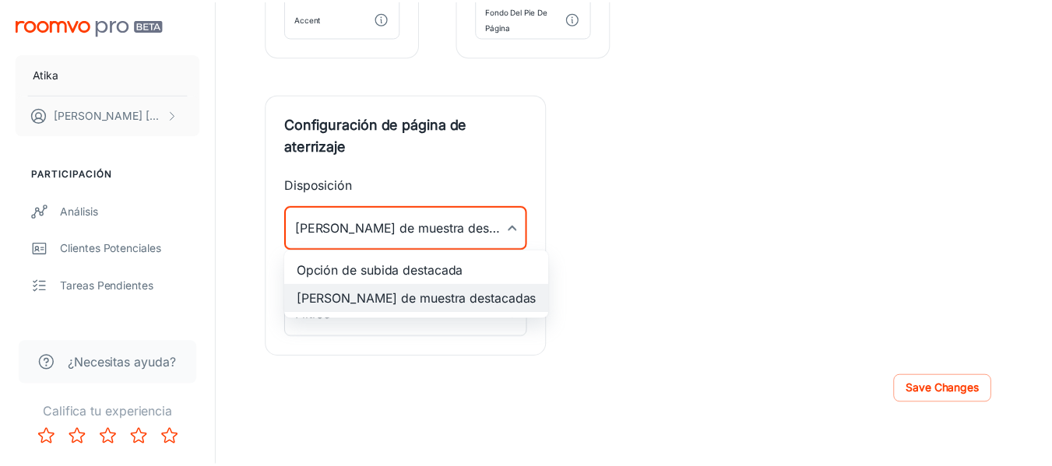
scroll to position [715, 0]
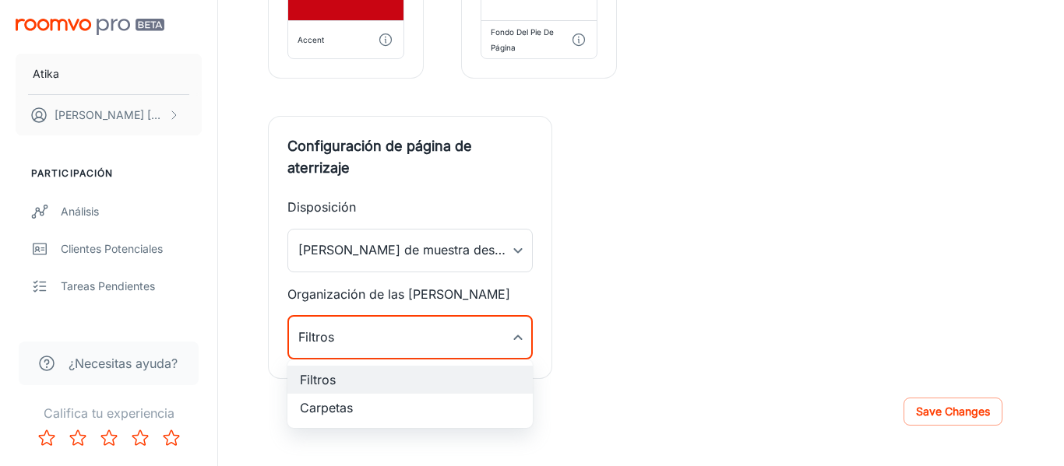
click at [452, 325] on div at bounding box center [532, 233] width 1064 height 466
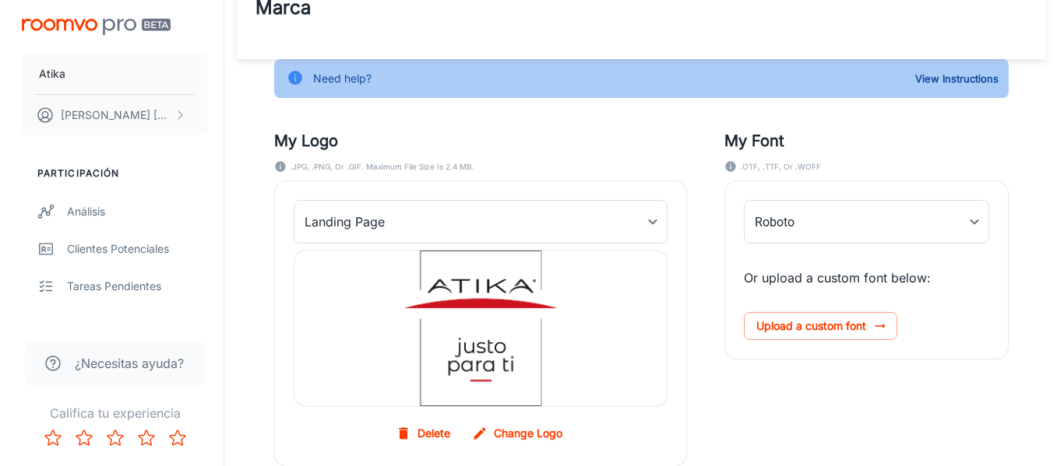
scroll to position [36, 0]
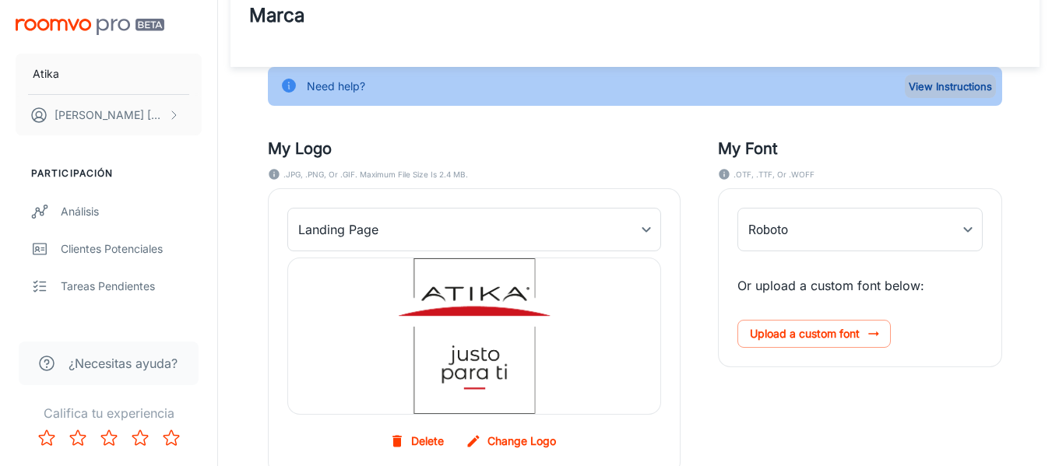
click at [955, 85] on button "View Instructions" at bounding box center [950, 86] width 91 height 23
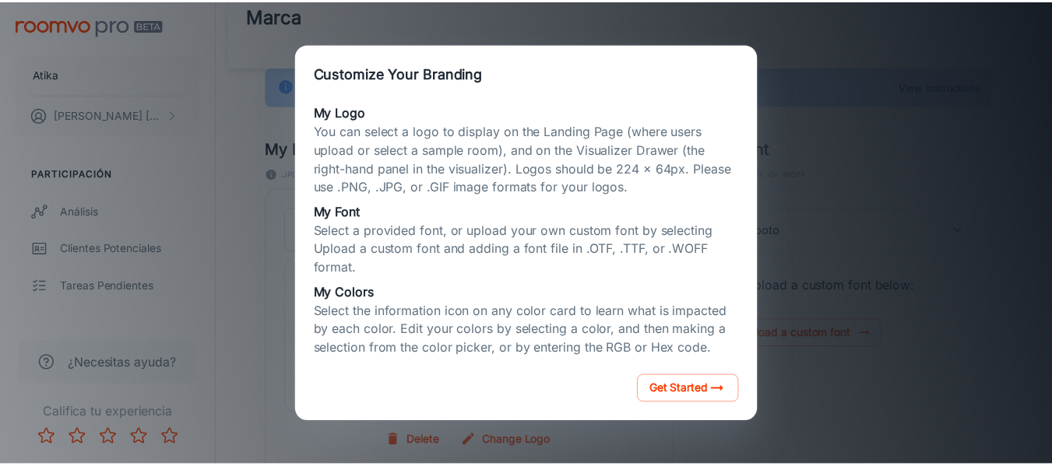
scroll to position [44, 0]
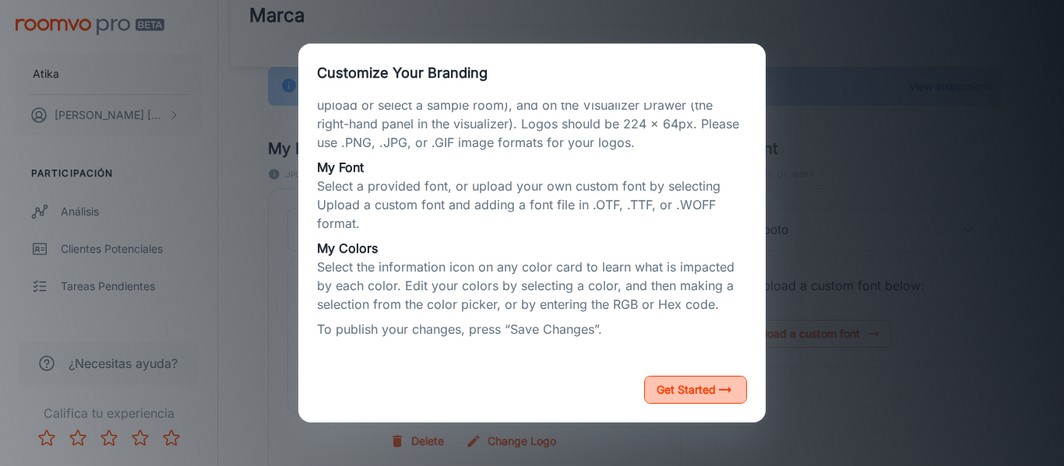
click at [699, 390] on button "Get Started" at bounding box center [695, 390] width 103 height 28
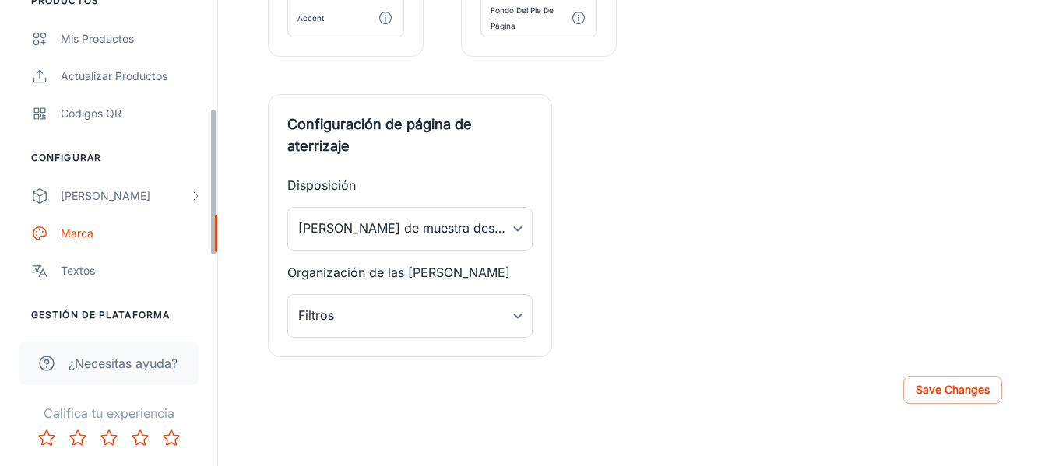
scroll to position [379, 0]
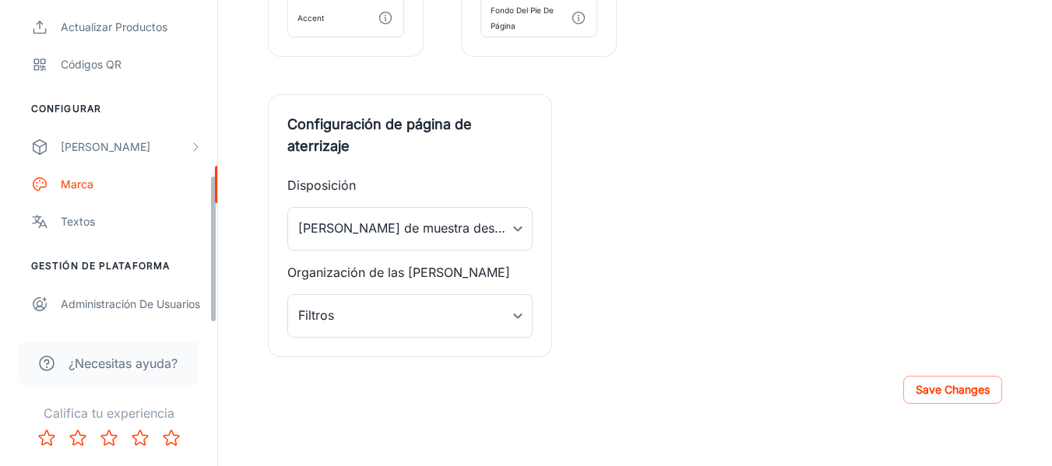
drag, startPoint x: 216, startPoint y: 117, endPoint x: 201, endPoint y: 440, distance: 323.5
click at [201, 440] on div "Atika [PERSON_NAME] [PERSON_NAME] Participación Análisis Clientes potenciales T…" at bounding box center [109, 233] width 218 height 466
click at [72, 227] on div "Textos" at bounding box center [131, 221] width 141 height 17
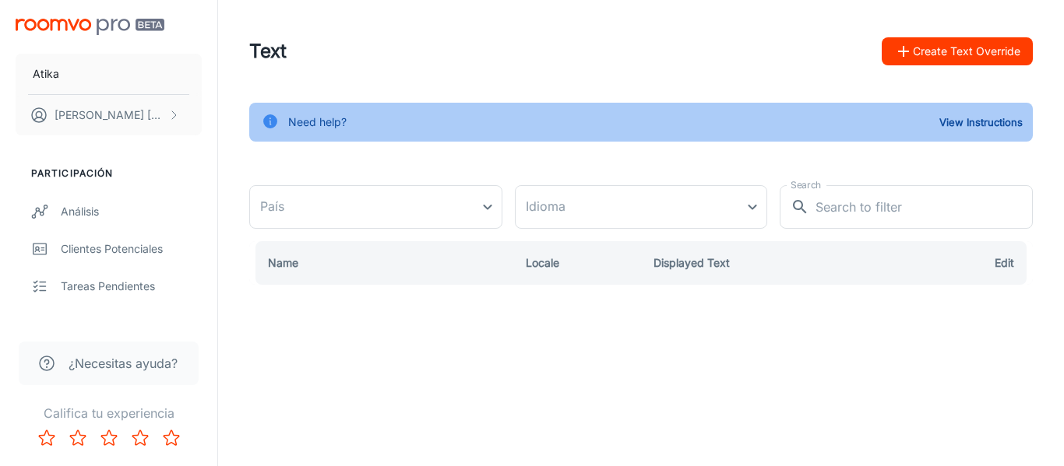
type input "[GEOGRAPHIC_DATA]"
type input "es-cl"
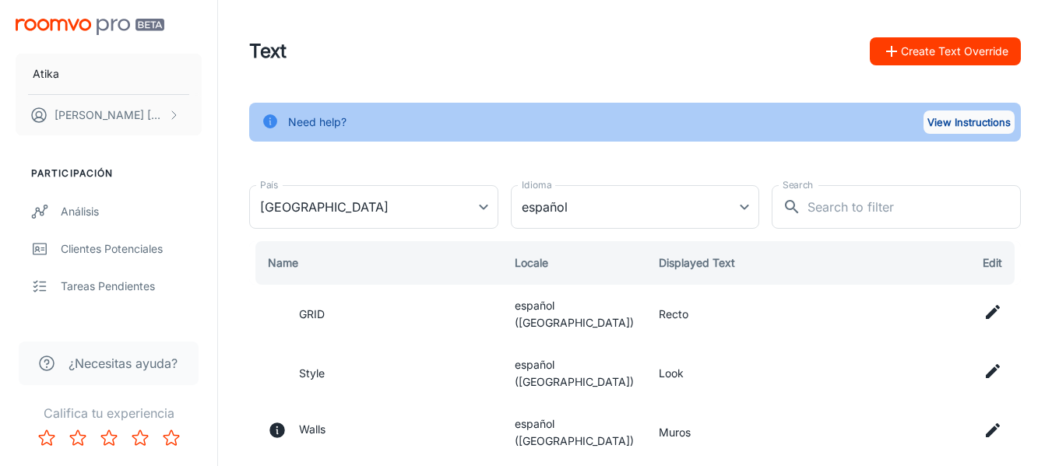
click at [954, 123] on button "View Instructions" at bounding box center [968, 122] width 91 height 23
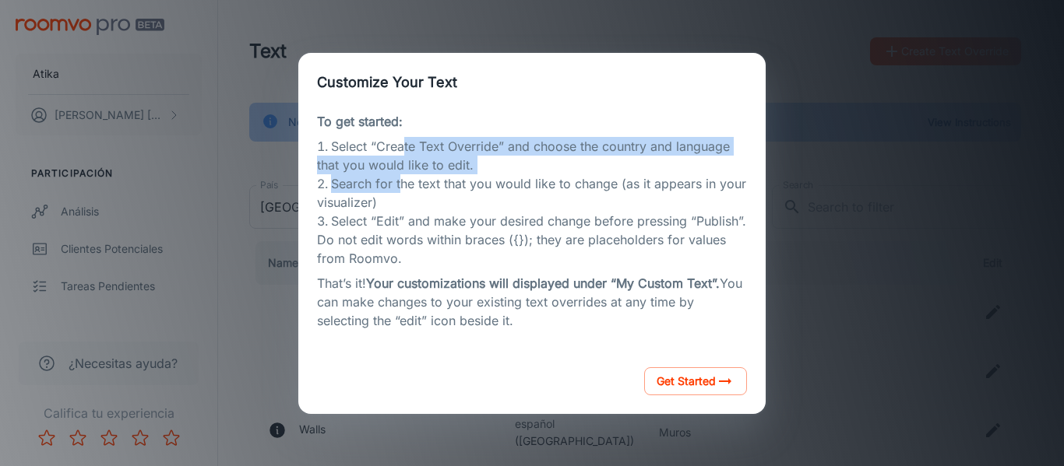
drag, startPoint x: 403, startPoint y: 145, endPoint x: 404, endPoint y: 181, distance: 35.8
click at [404, 181] on ol "Select “Create Text Override” and choose the country and language that you woul…" at bounding box center [532, 202] width 430 height 131
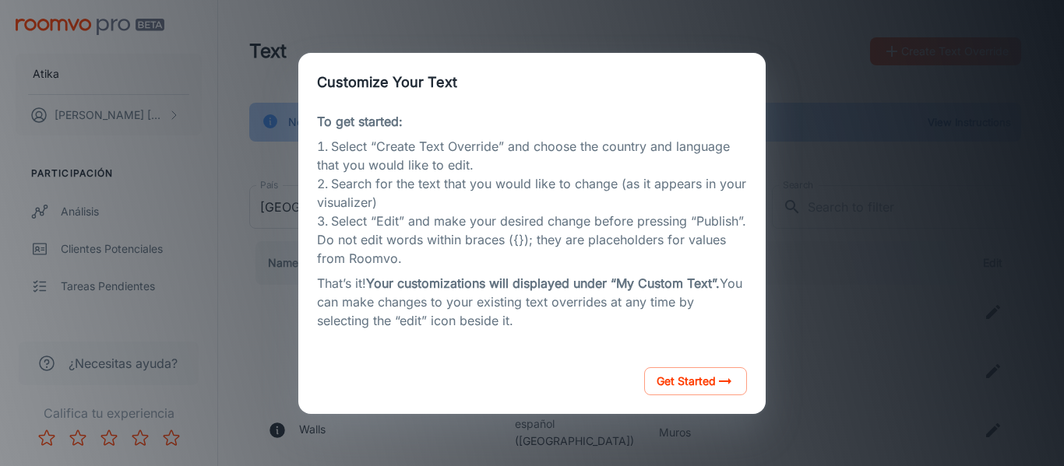
click at [409, 191] on li "Search for the text that you would like to change (as it appears in your visual…" at bounding box center [532, 192] width 430 height 37
click at [796, 79] on div "Customize Your Text To get started: Select “Create Text Override” and choose th…" at bounding box center [532, 233] width 1026 height 429
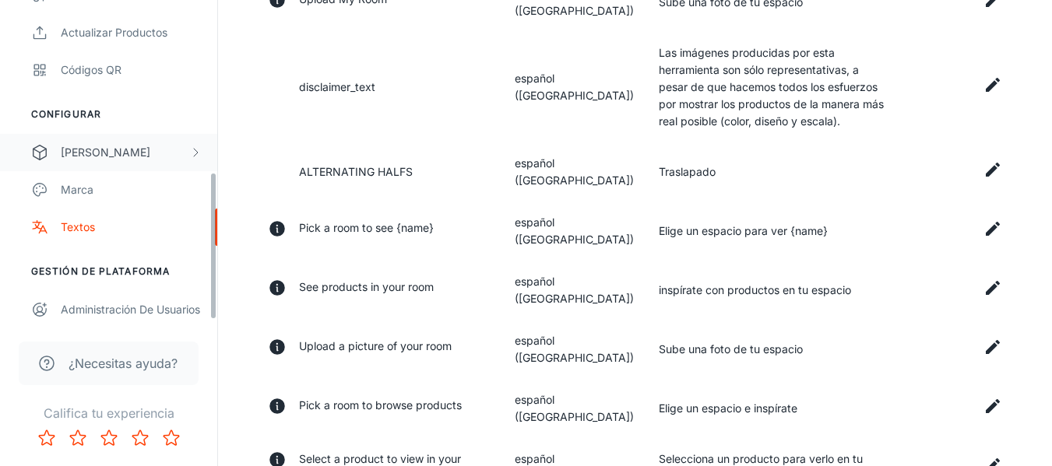
scroll to position [379, 0]
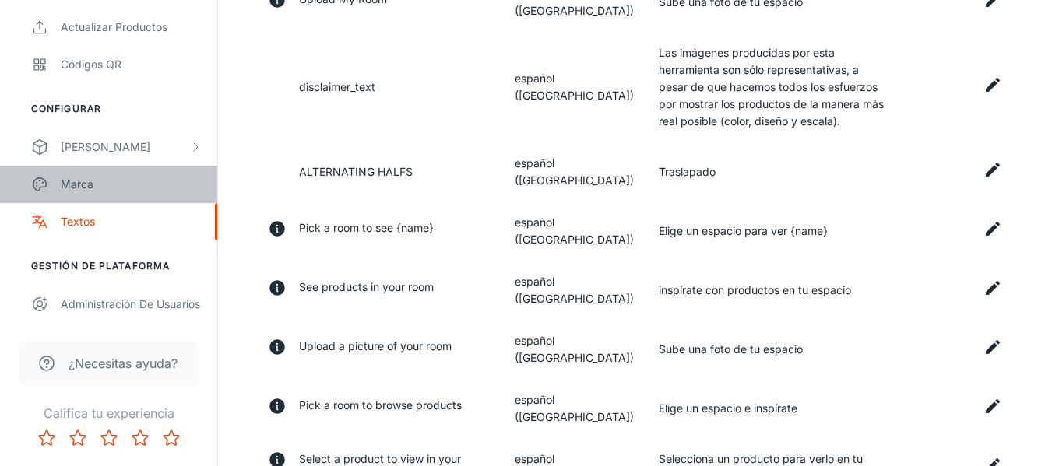
click at [89, 190] on div "Marca" at bounding box center [131, 184] width 141 height 17
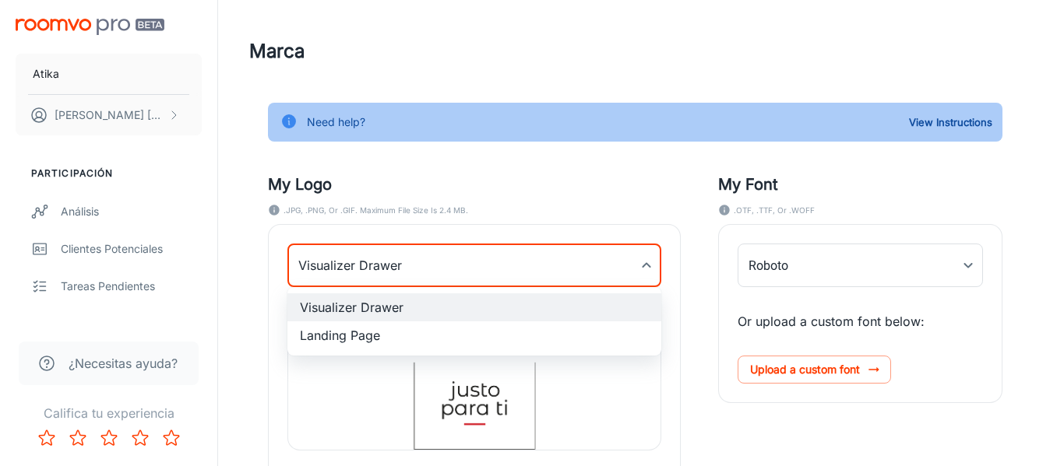
click at [611, 264] on body "Atika [PERSON_NAME] [PERSON_NAME] Participación Análisis Clientes potenciales T…" at bounding box center [532, 233] width 1064 height 466
click at [331, 336] on li "Landing Page" at bounding box center [474, 336] width 374 height 28
type input "myLandingPageLogoBackgroundImage"
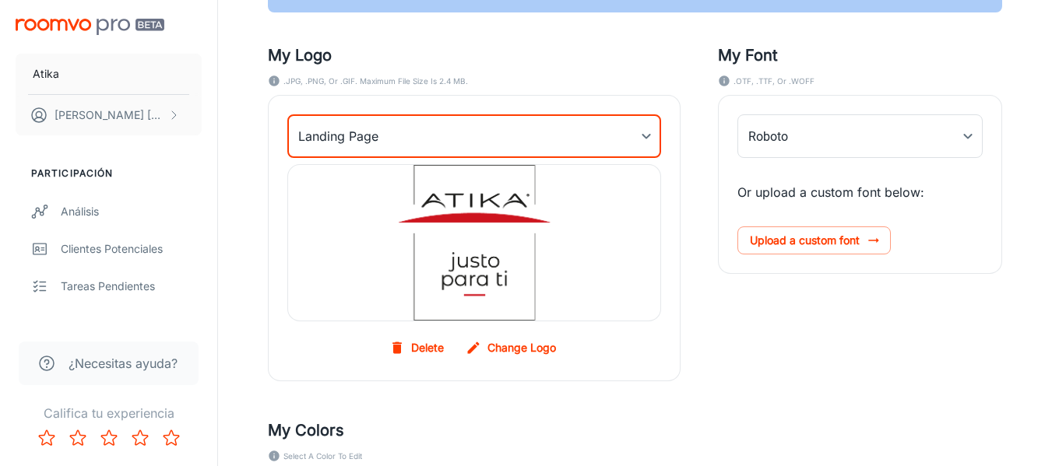
scroll to position [389, 0]
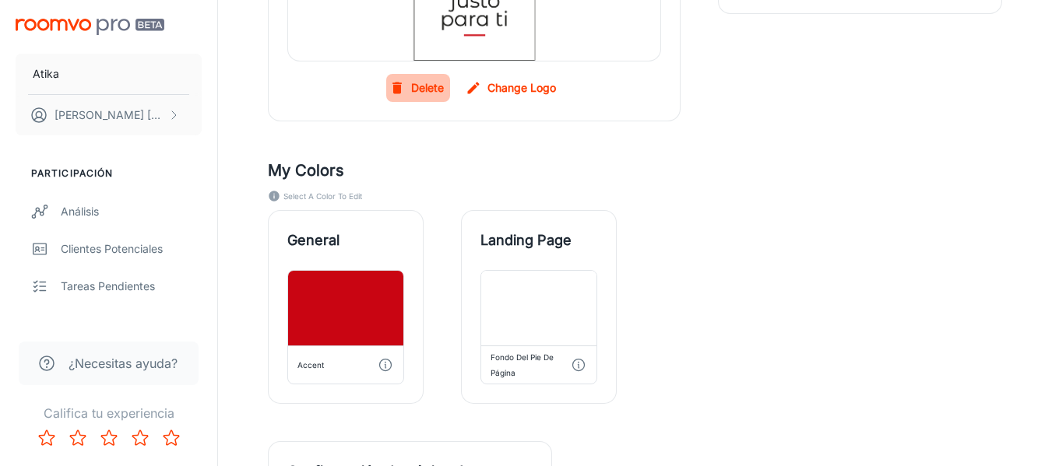
click at [406, 84] on button "Delete" at bounding box center [418, 88] width 64 height 28
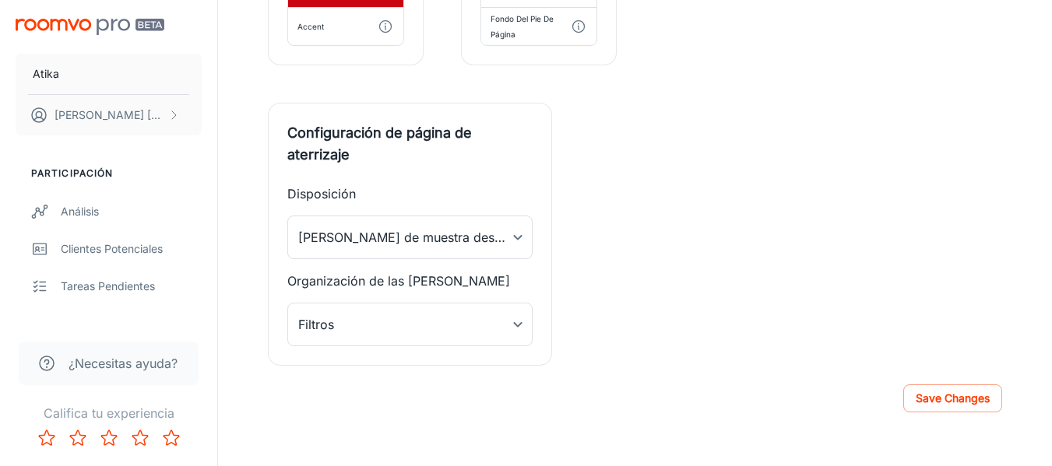
scroll to position [623, 0]
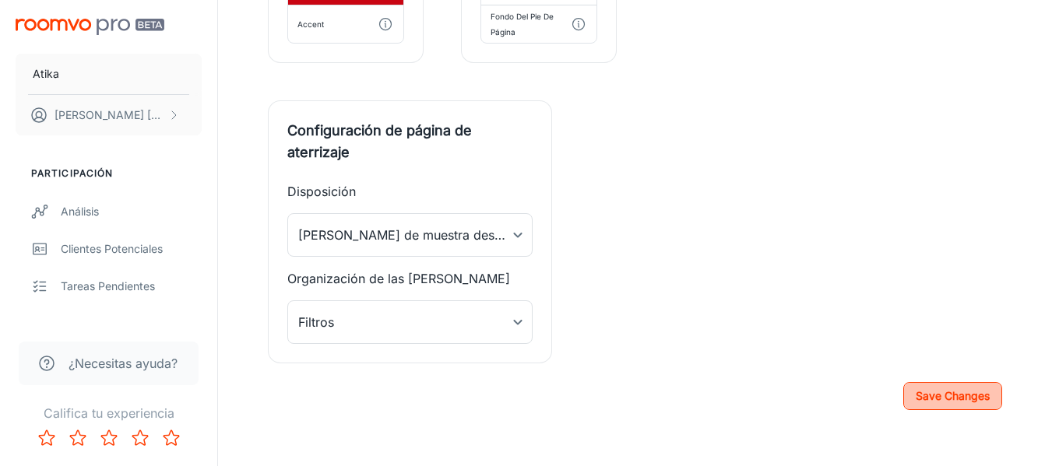
click at [946, 386] on button "Save Changes" at bounding box center [952, 396] width 99 height 28
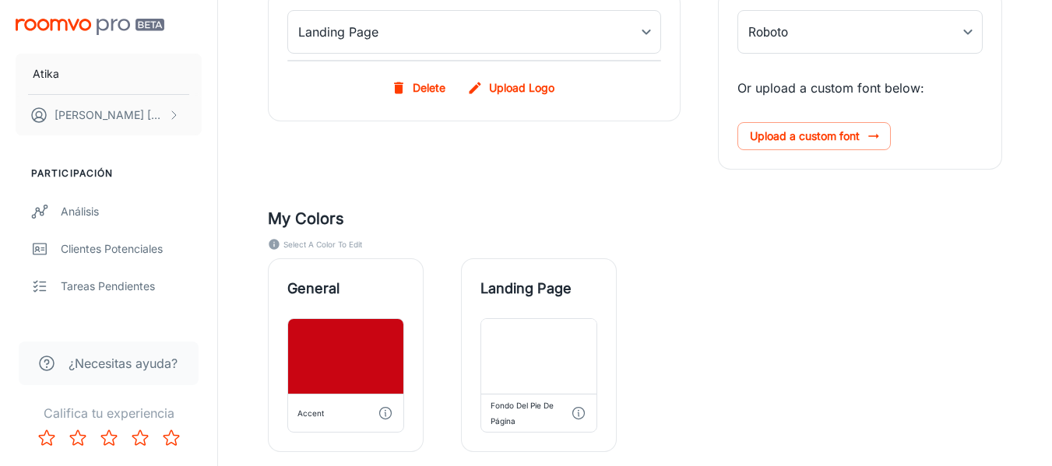
scroll to position [0, 0]
